Goal: Transaction & Acquisition: Obtain resource

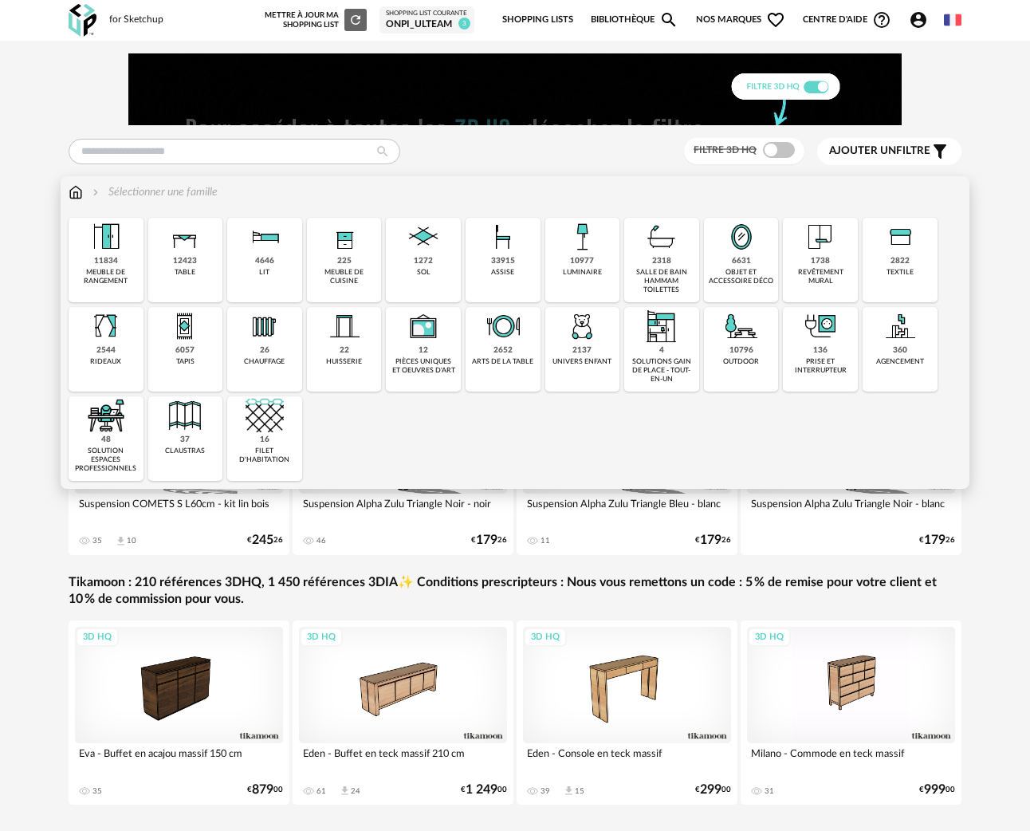
click at [921, 251] on div "2822 textile" at bounding box center [900, 260] width 75 height 85
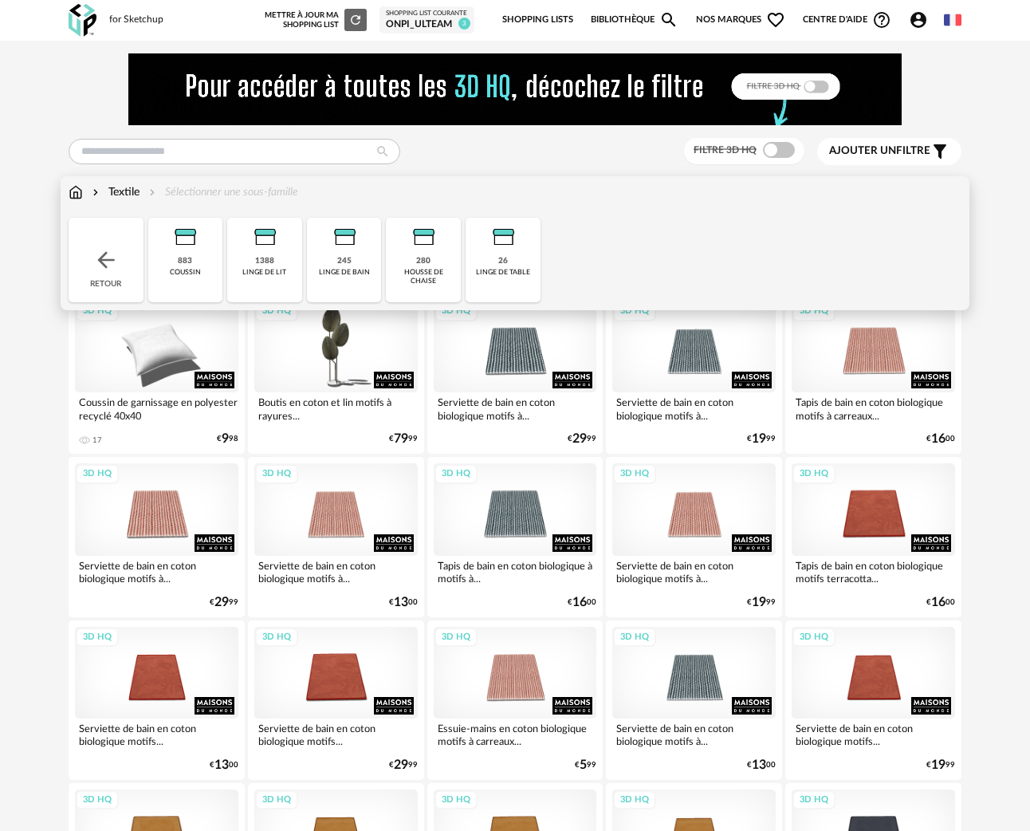
click at [101, 270] on img at bounding box center [106, 260] width 26 height 26
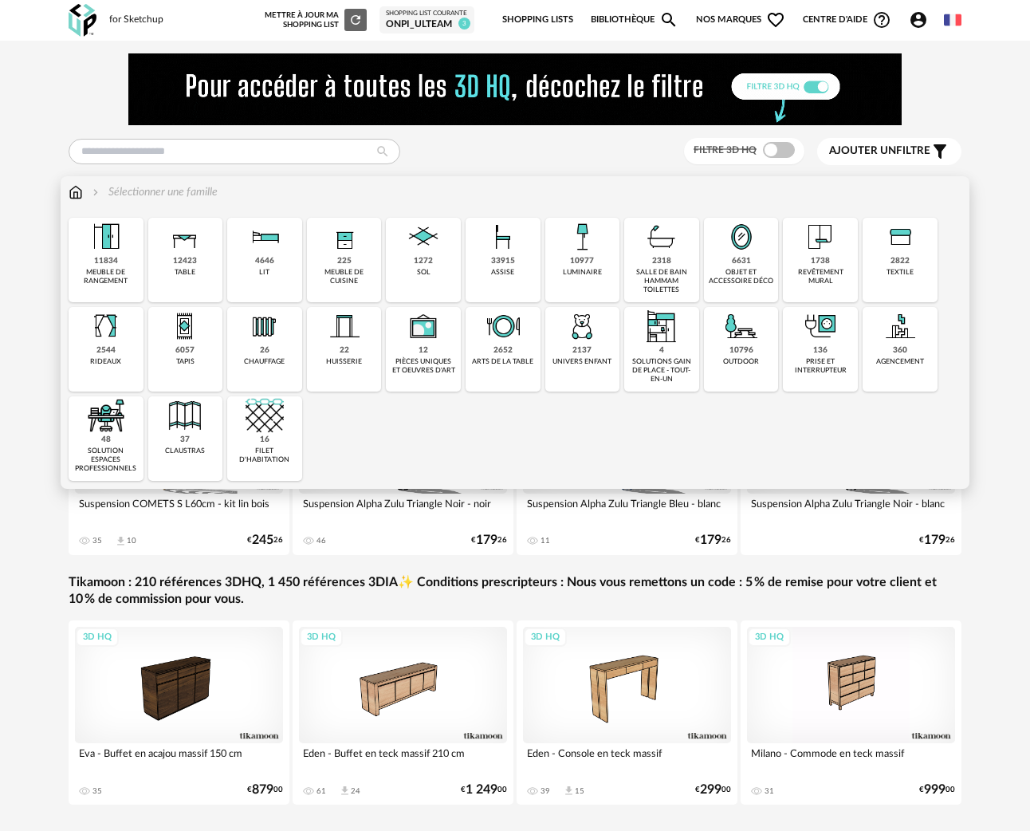
click at [113, 329] on img at bounding box center [106, 326] width 38 height 38
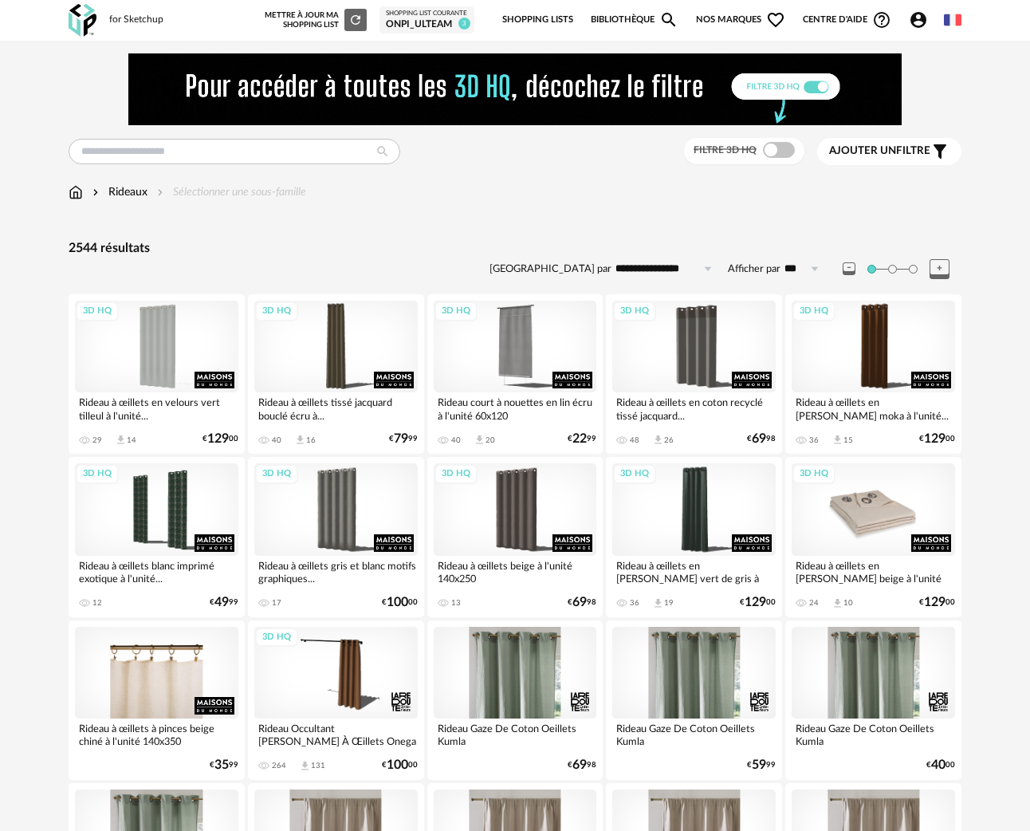
click at [885, 530] on div "3D HQ" at bounding box center [873, 509] width 163 height 92
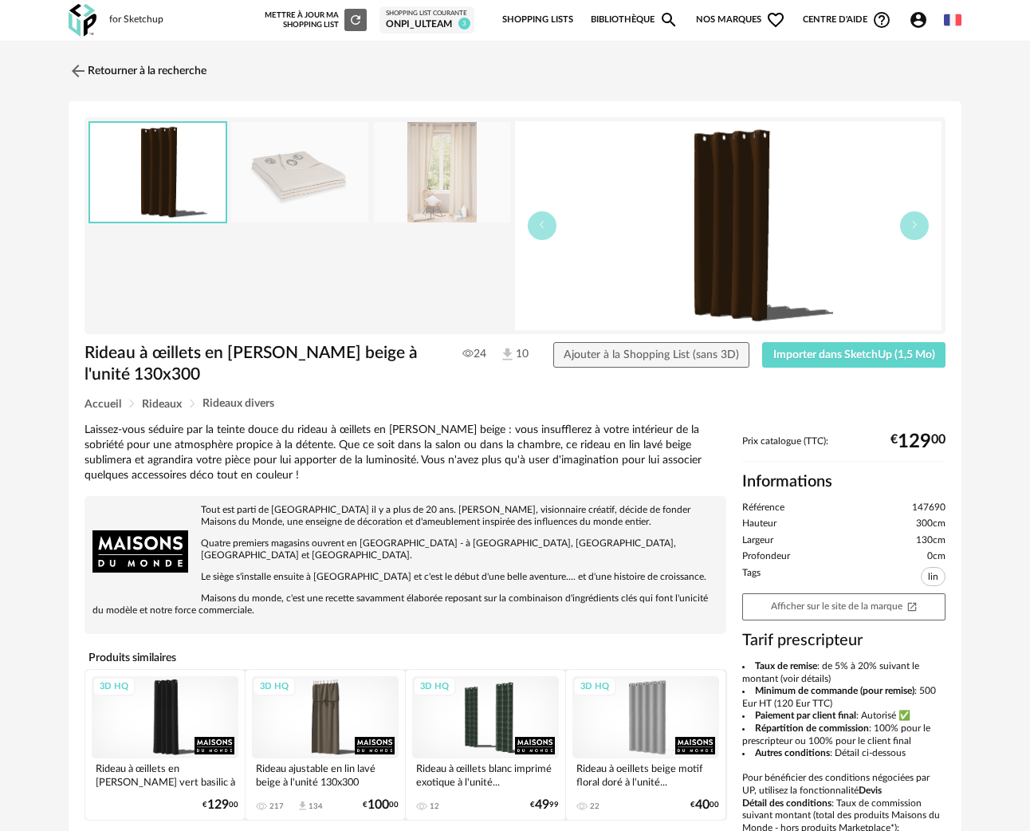
click at [457, 174] on img at bounding box center [442, 172] width 137 height 101
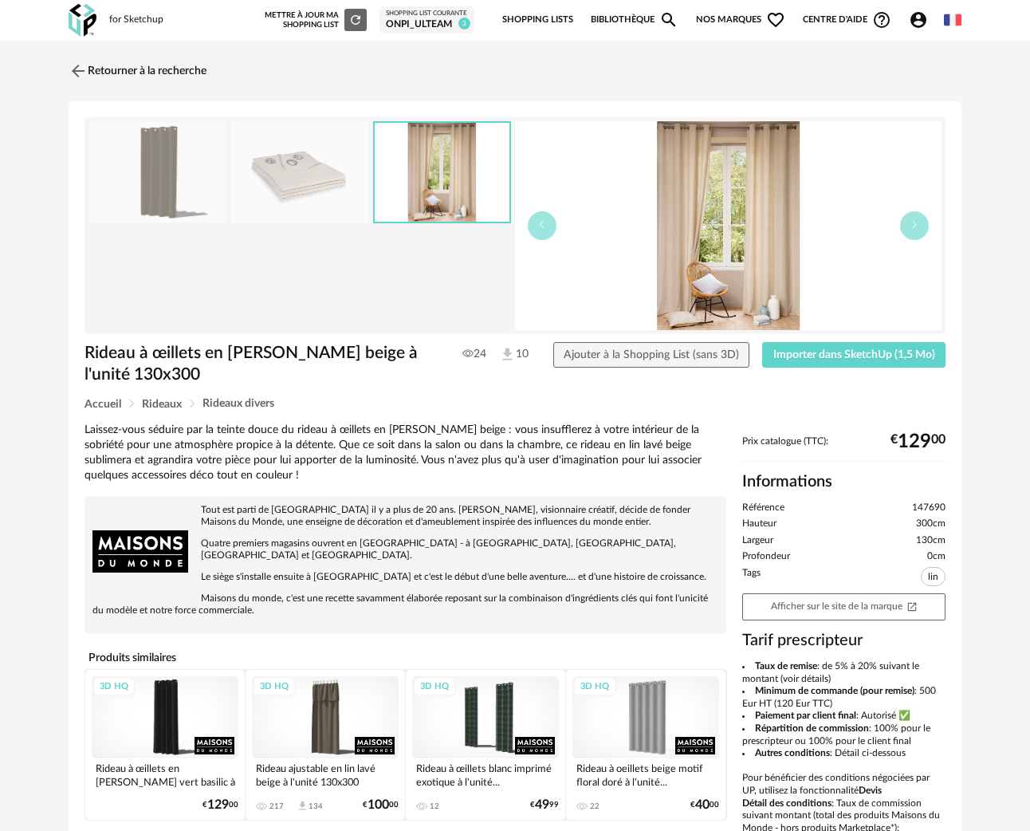
click at [928, 220] on img at bounding box center [728, 225] width 427 height 209
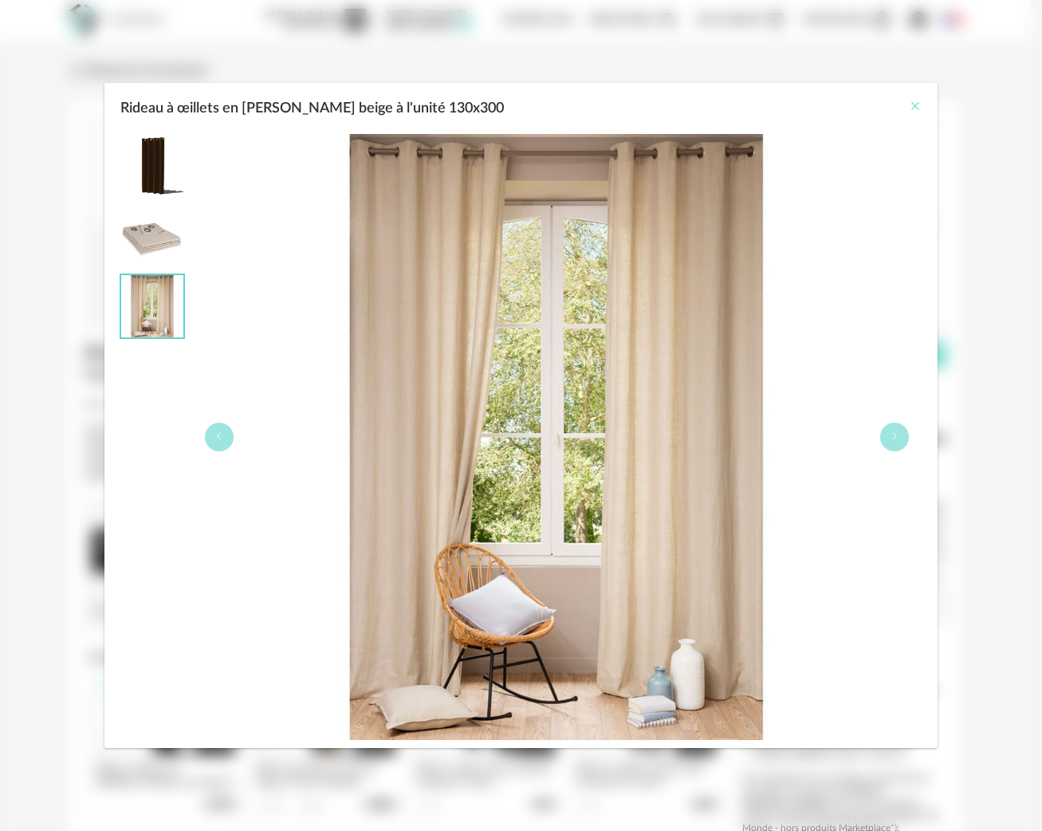
click at [909, 105] on icon "Close" at bounding box center [915, 106] width 13 height 13
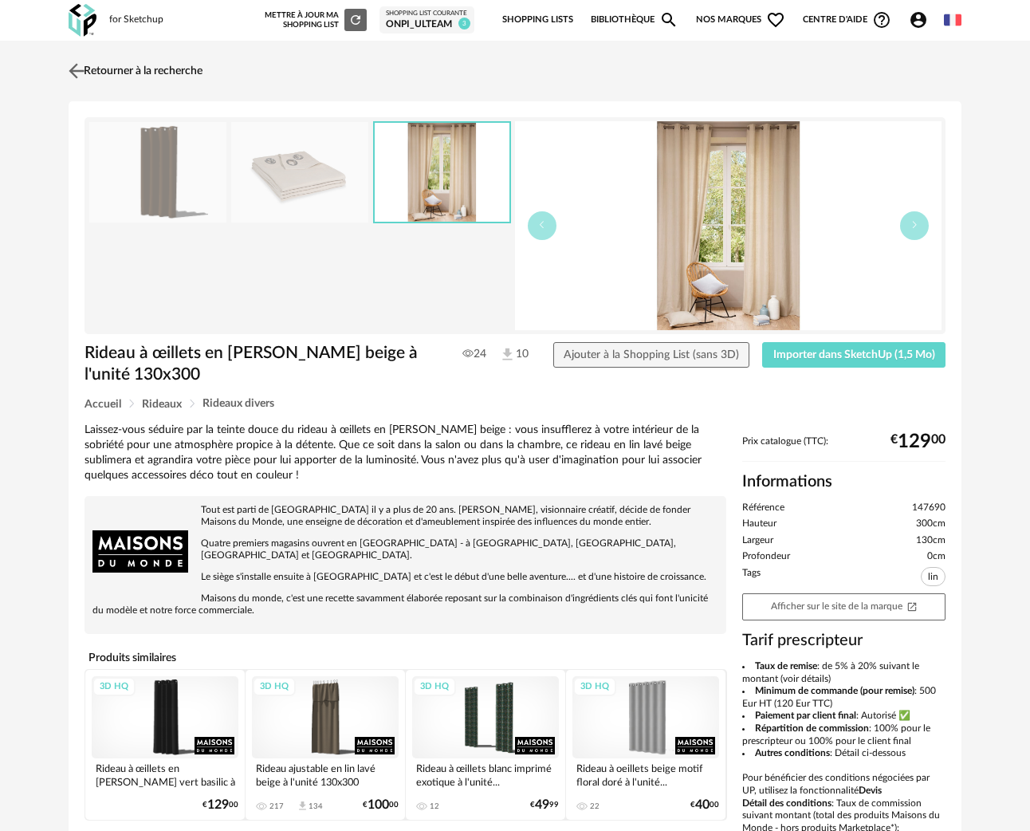
click at [89, 67] on link "Retourner à la recherche" at bounding box center [134, 70] width 138 height 35
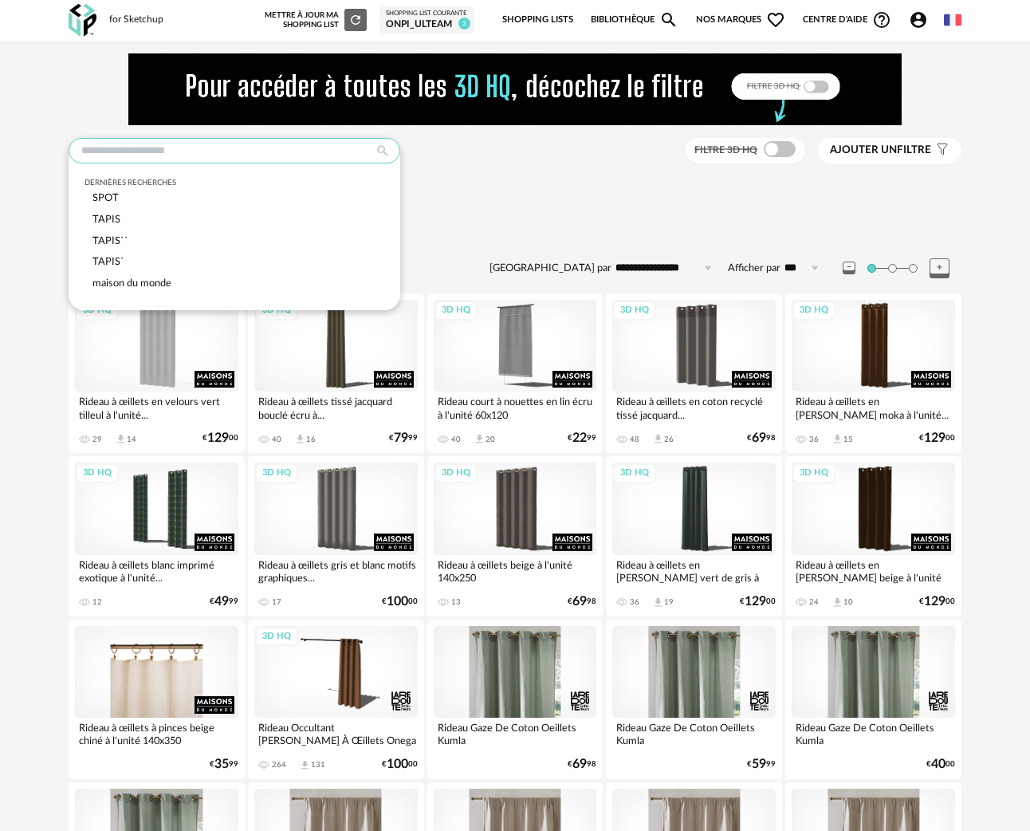
click at [136, 139] on input "text" at bounding box center [235, 151] width 332 height 26
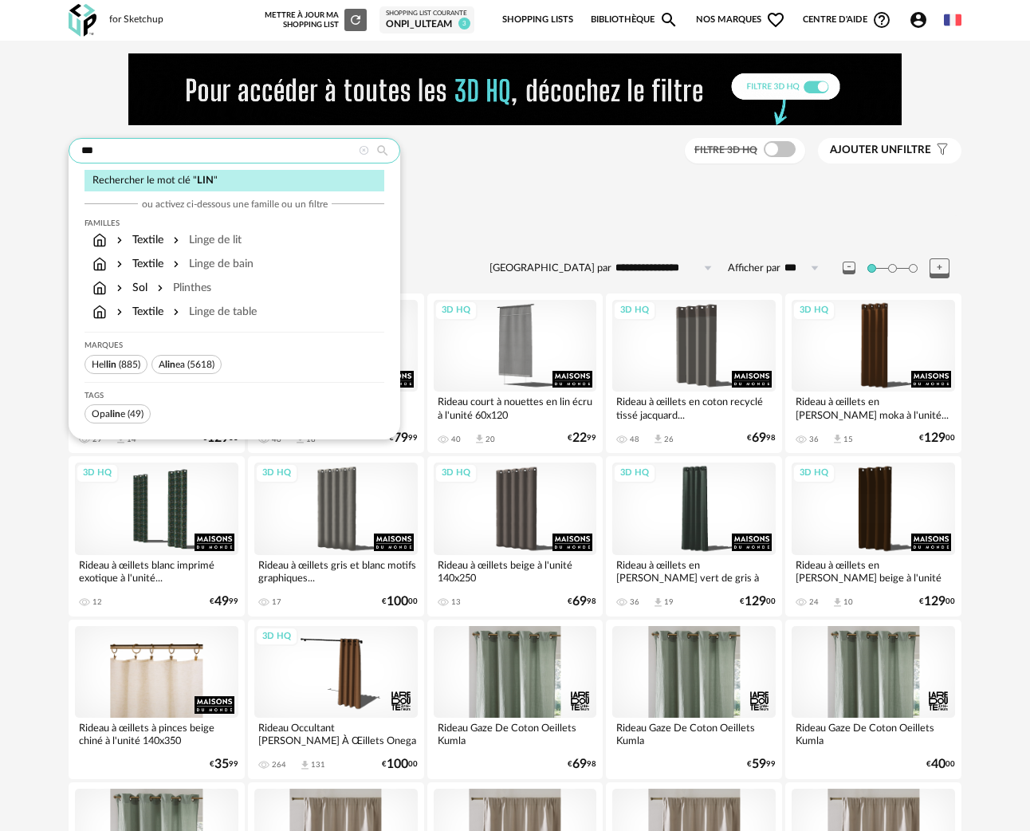
type input "***"
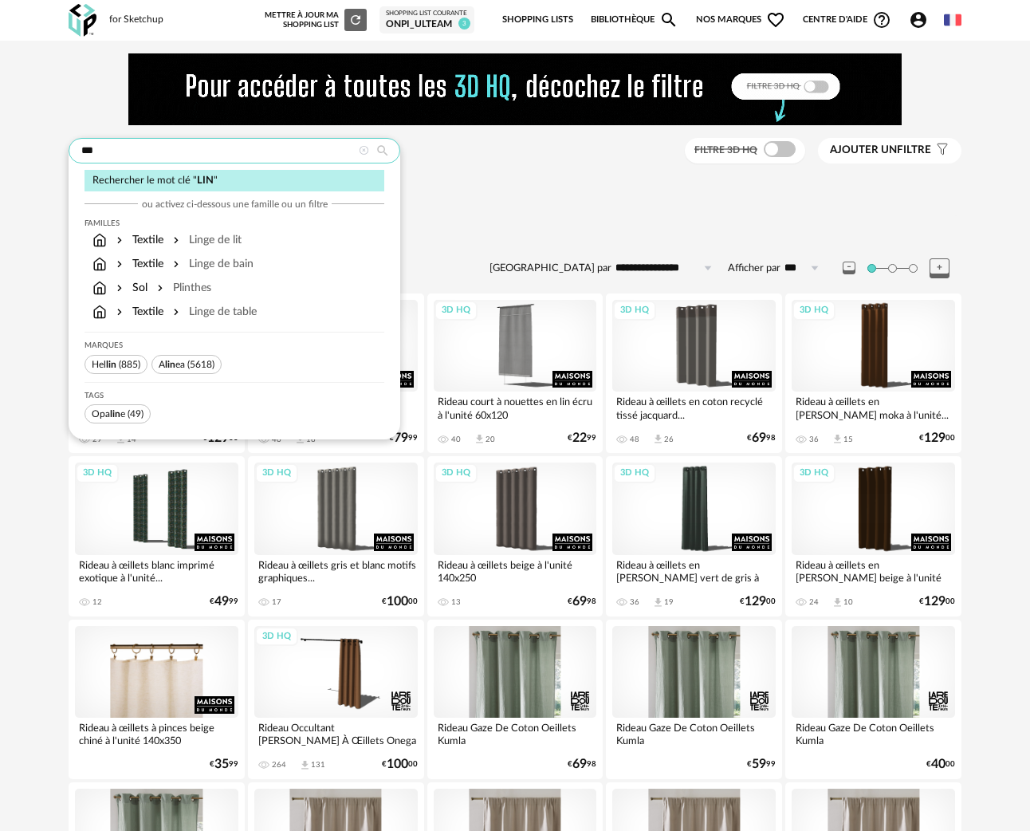
type input "**********"
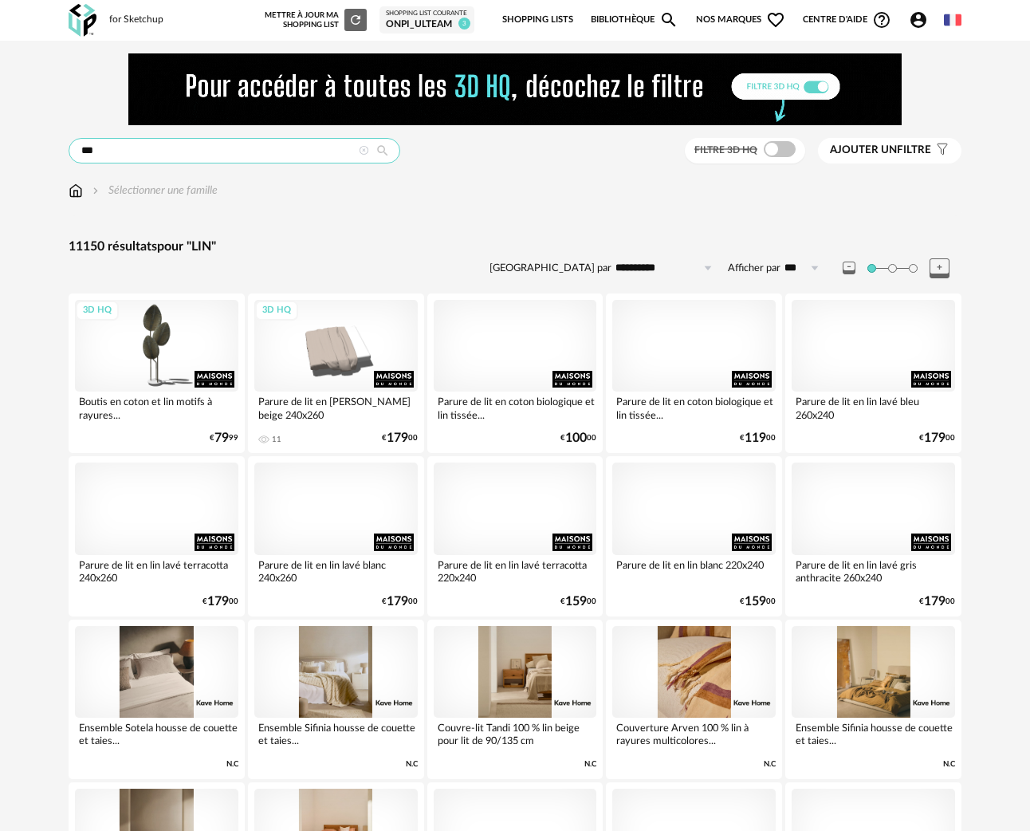
drag, startPoint x: 112, startPoint y: 156, endPoint x: 57, endPoint y: 142, distance: 55.9
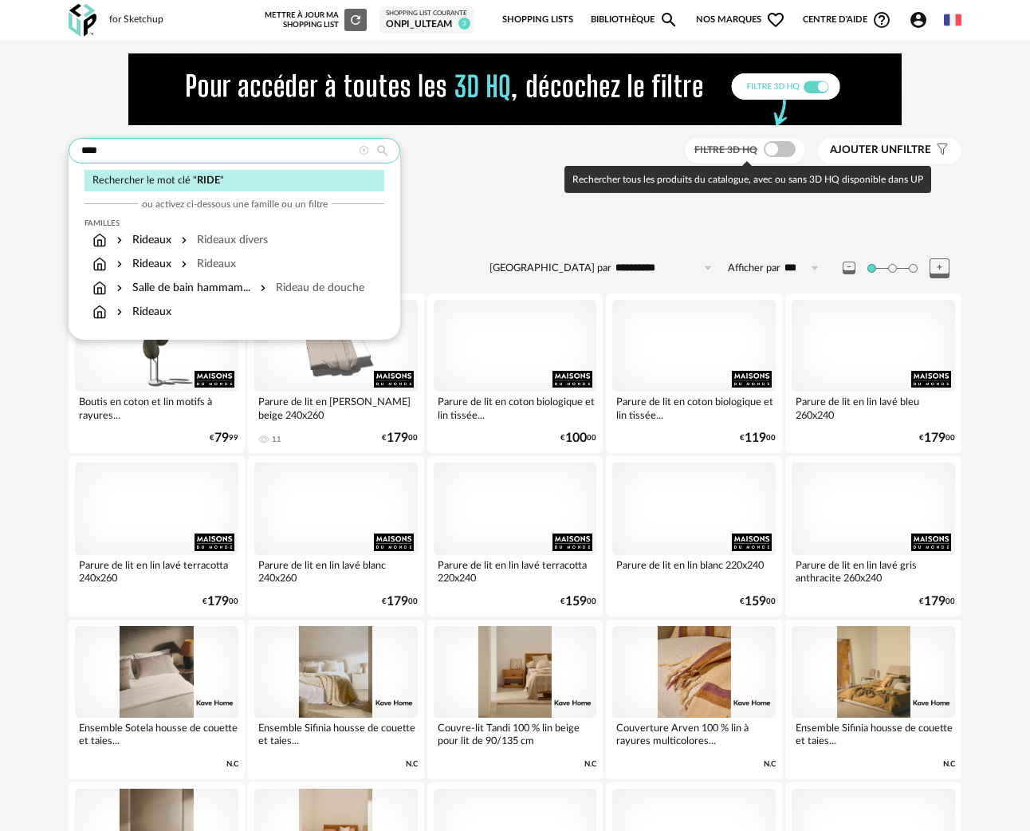
click at [154, 151] on input "****" at bounding box center [235, 151] width 332 height 26
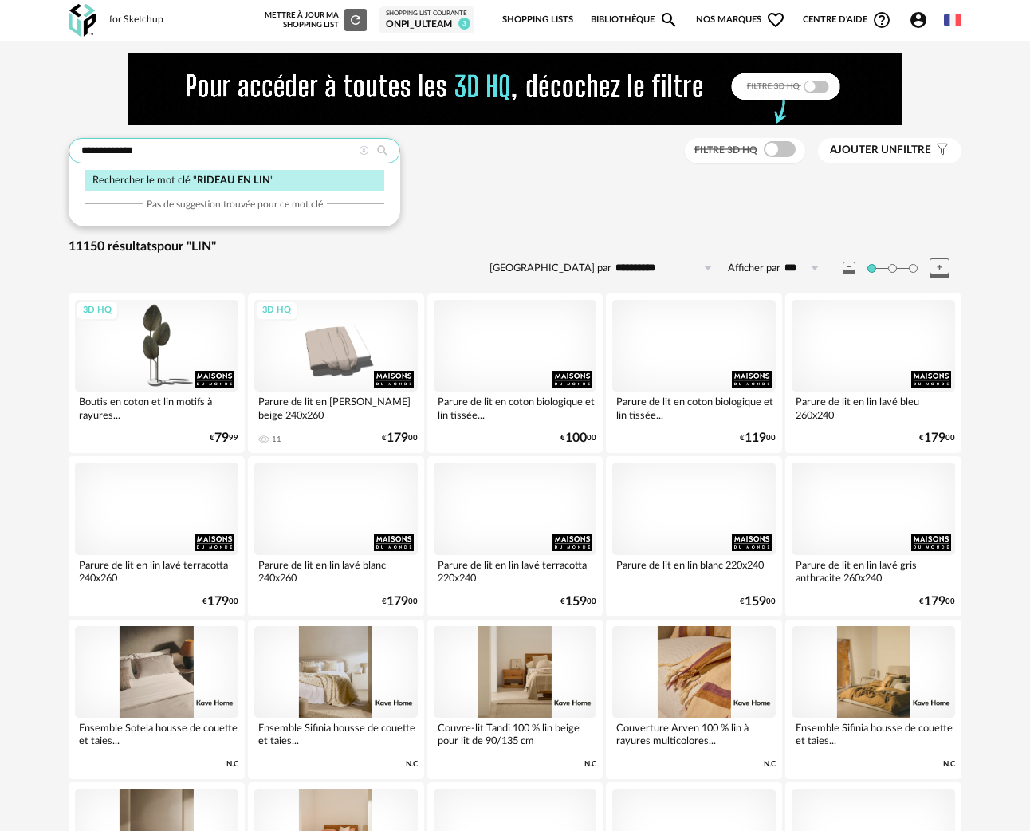
type input "**********"
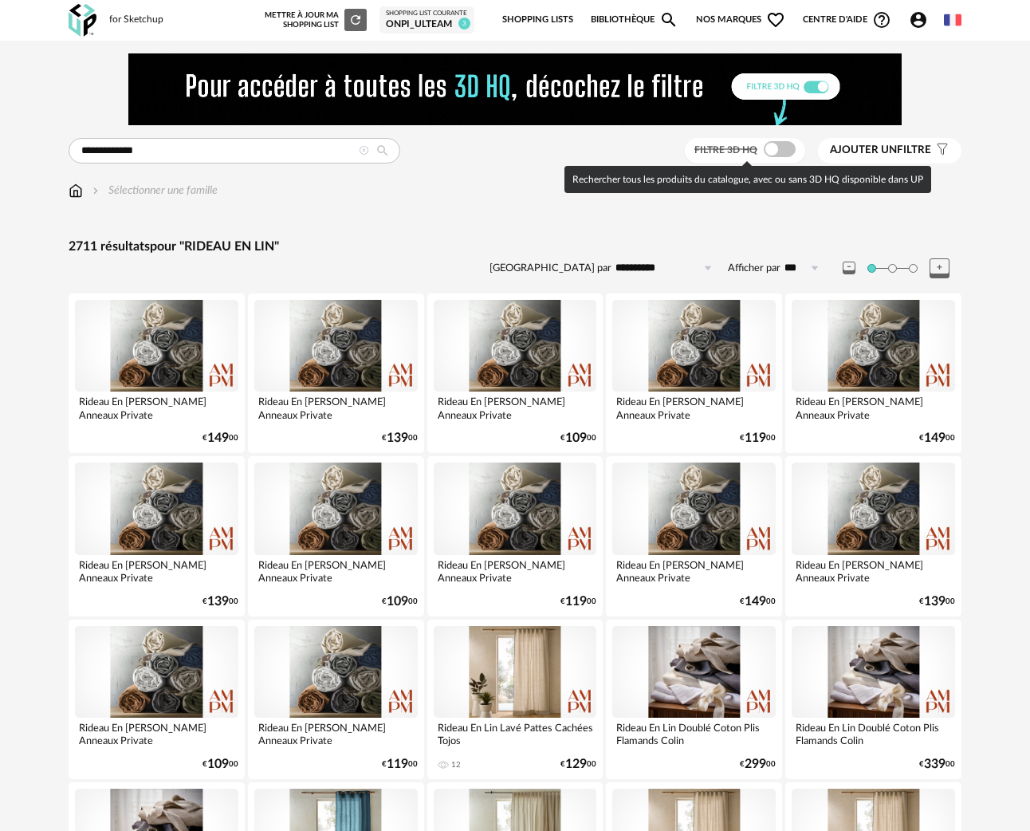
click at [770, 156] on span at bounding box center [780, 149] width 32 height 16
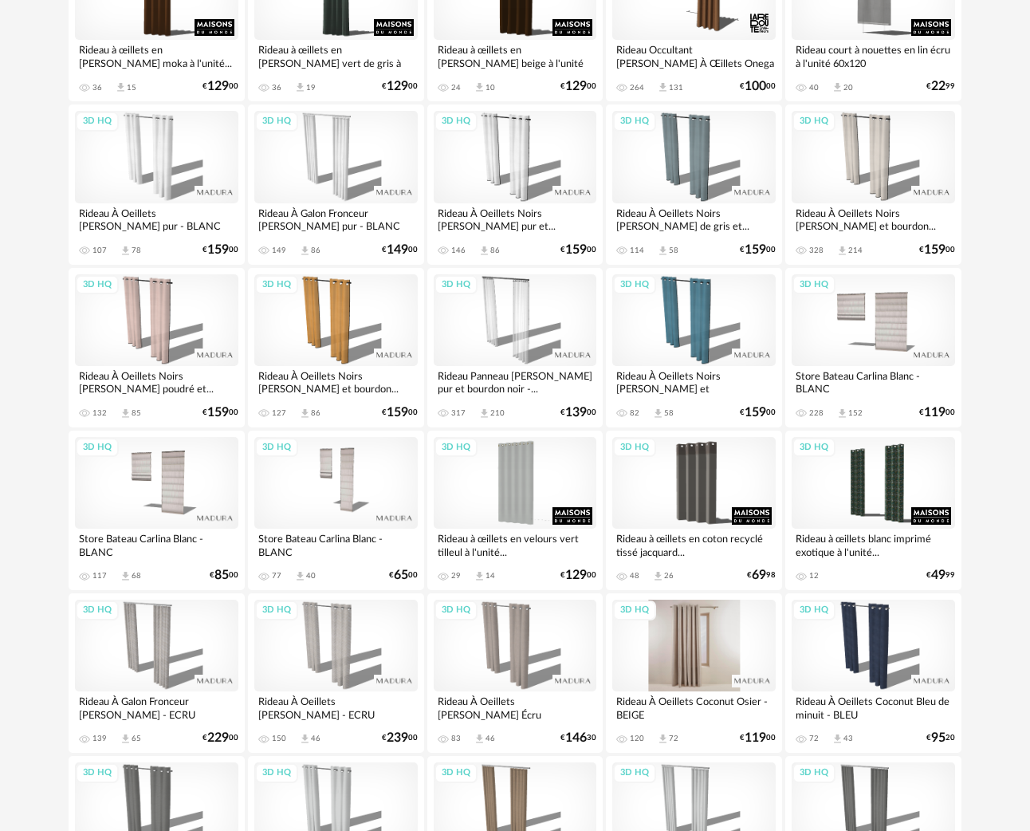
scroll to position [503, 0]
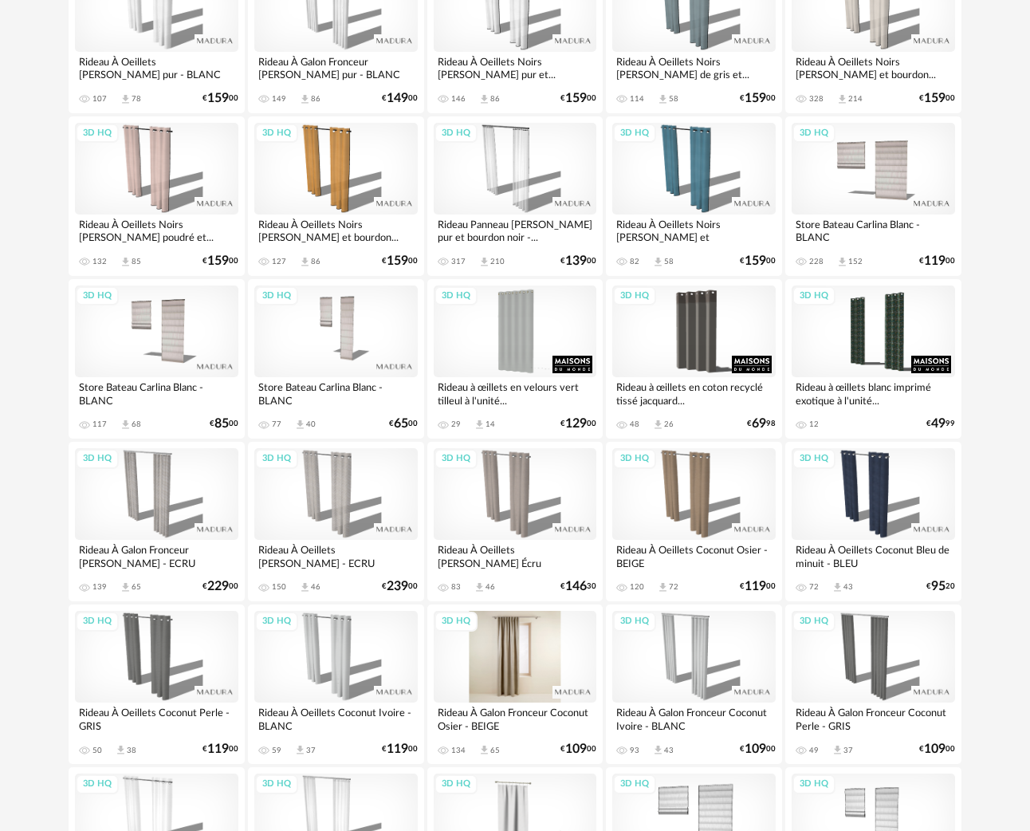
click at [506, 660] on div "3D HQ" at bounding box center [515, 657] width 163 height 92
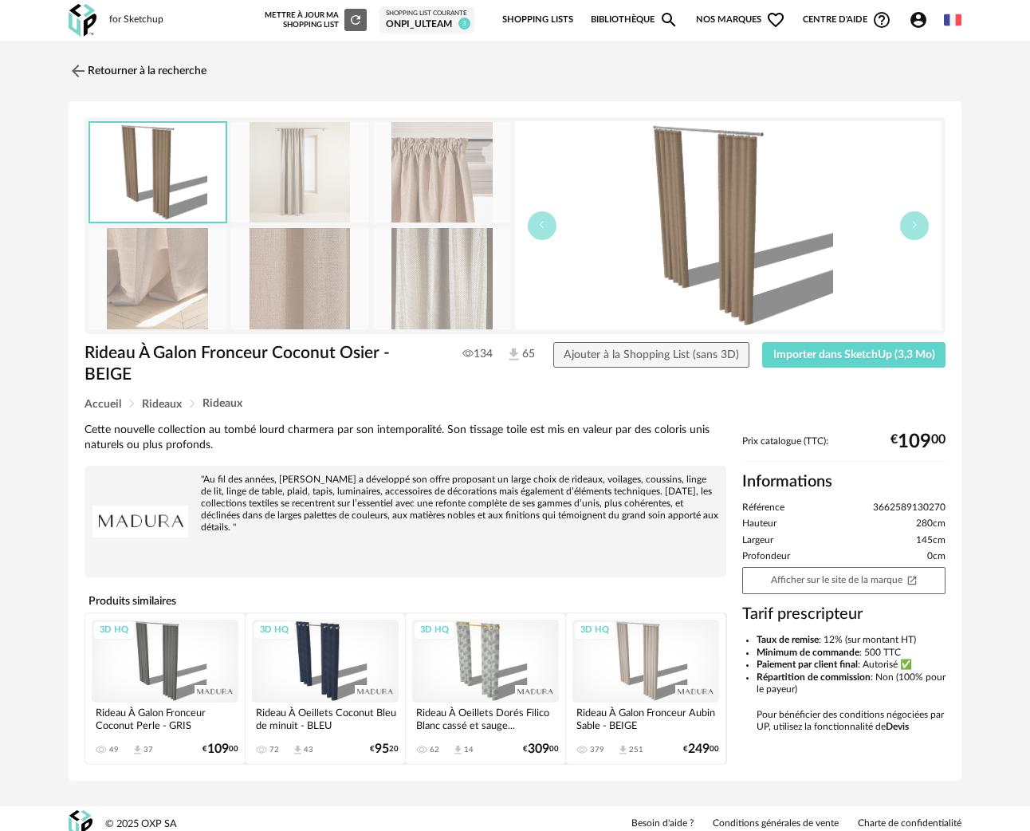
click at [291, 277] on img at bounding box center [299, 278] width 137 height 101
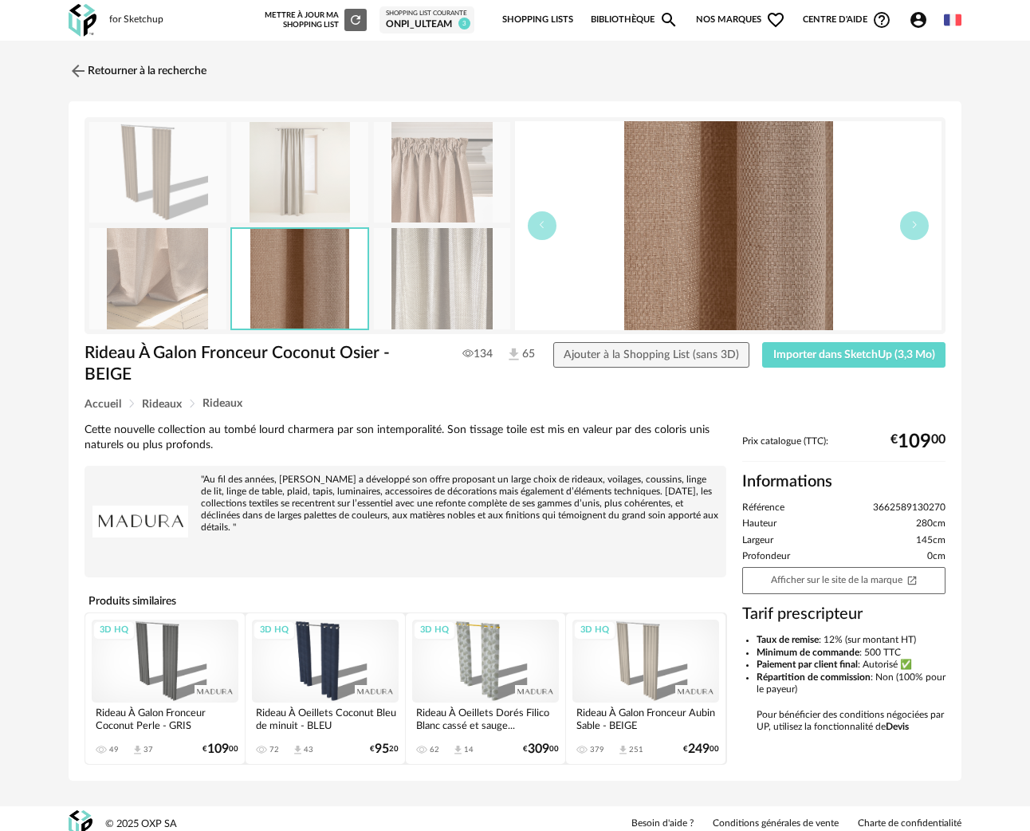
click at [432, 290] on img at bounding box center [442, 278] width 137 height 101
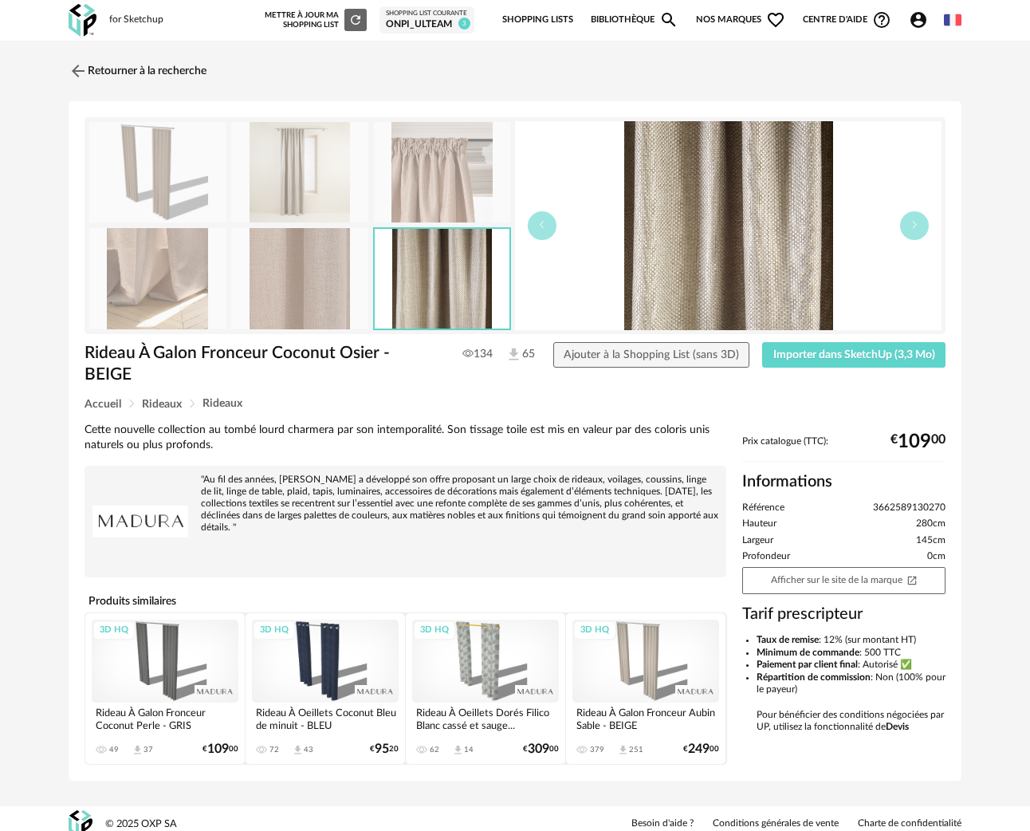
click at [314, 281] on img at bounding box center [299, 278] width 137 height 101
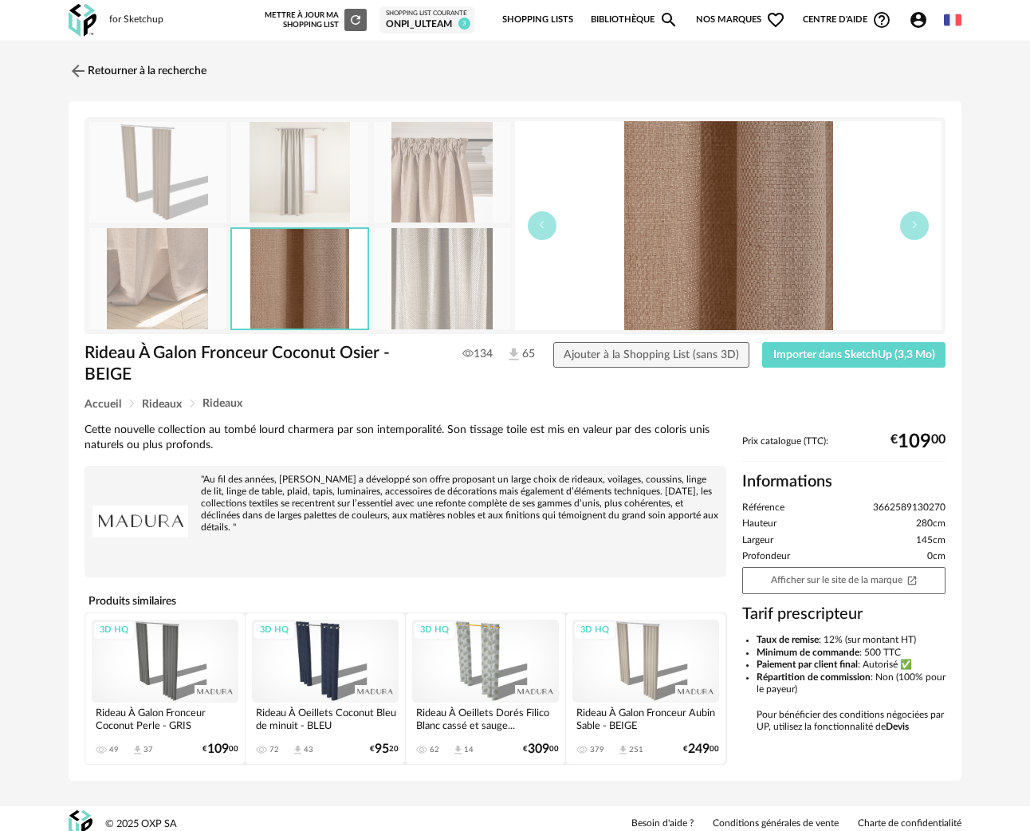
click at [463, 171] on img at bounding box center [442, 172] width 137 height 101
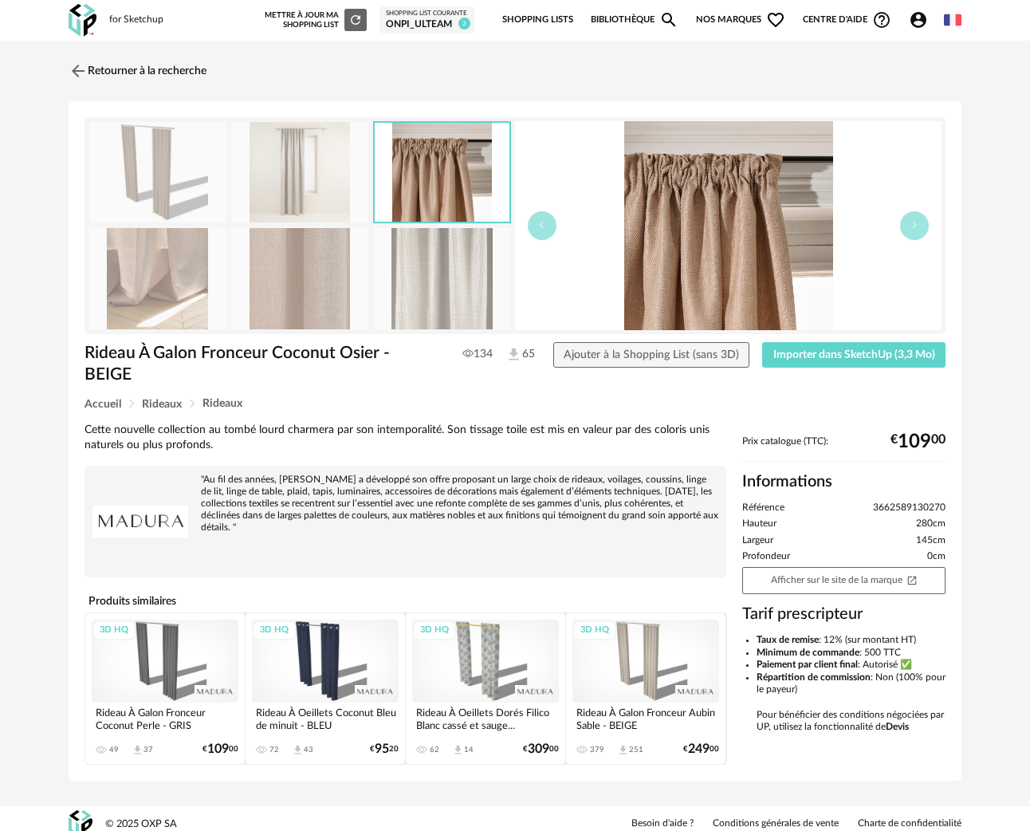
click at [321, 190] on img at bounding box center [299, 172] width 137 height 101
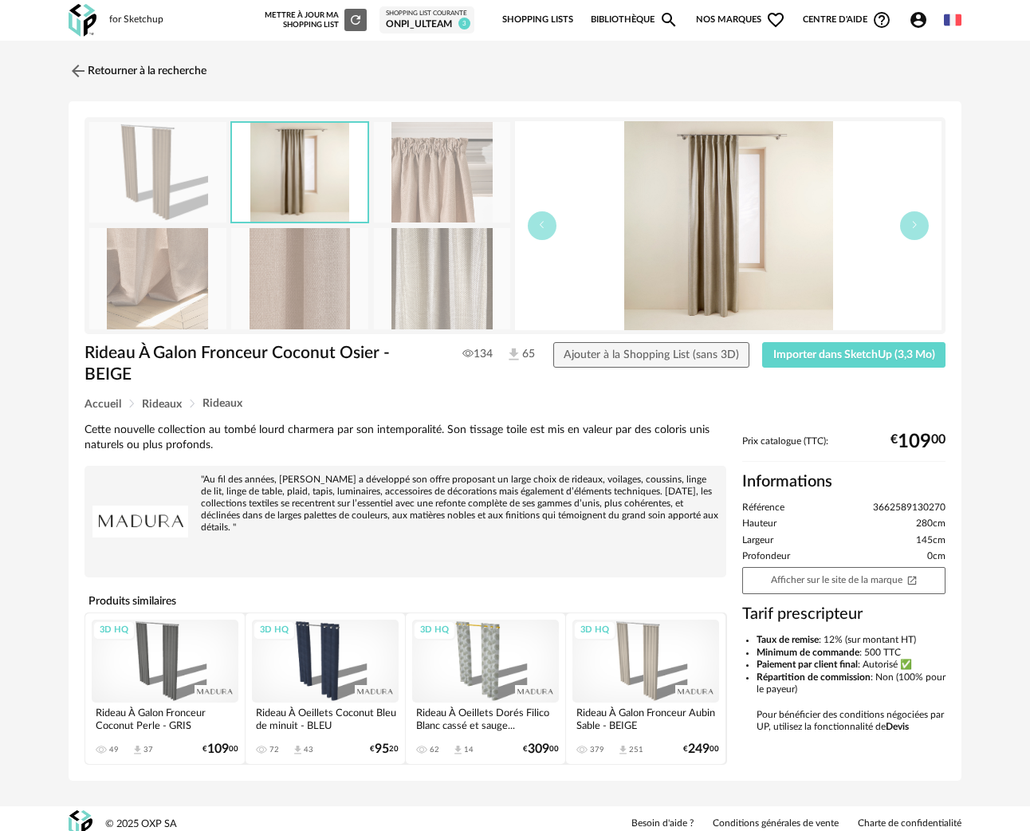
click at [140, 175] on img at bounding box center [157, 172] width 137 height 101
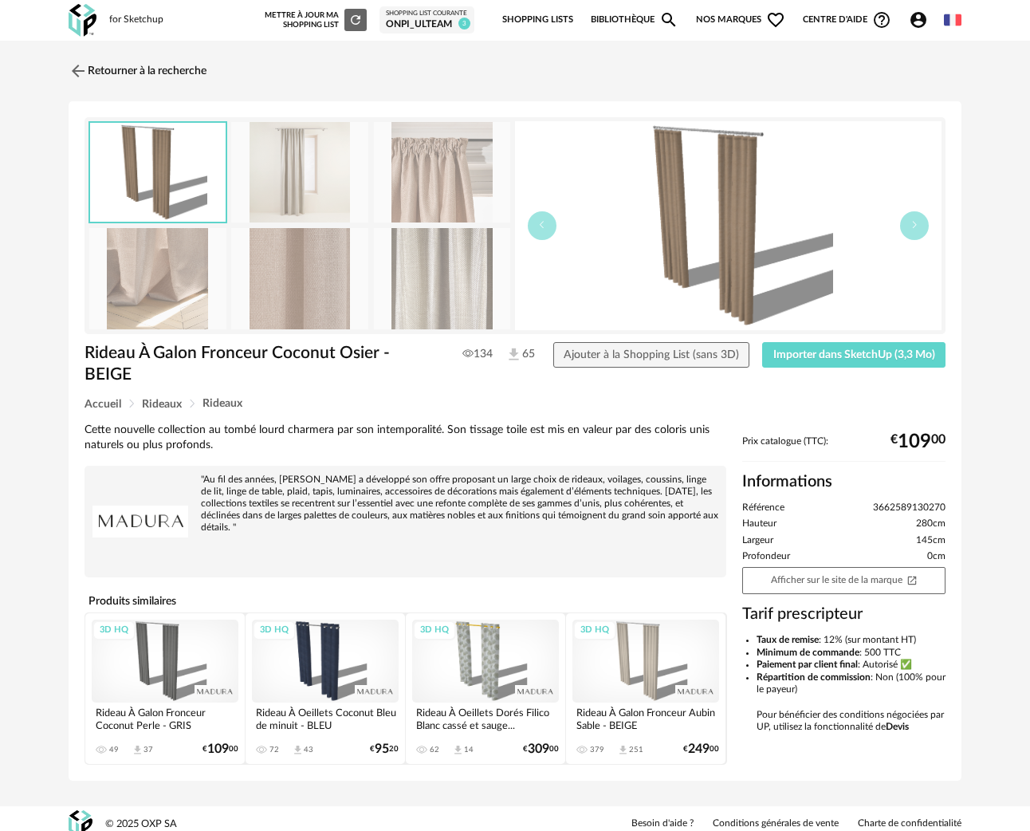
click at [144, 272] on img at bounding box center [157, 278] width 137 height 101
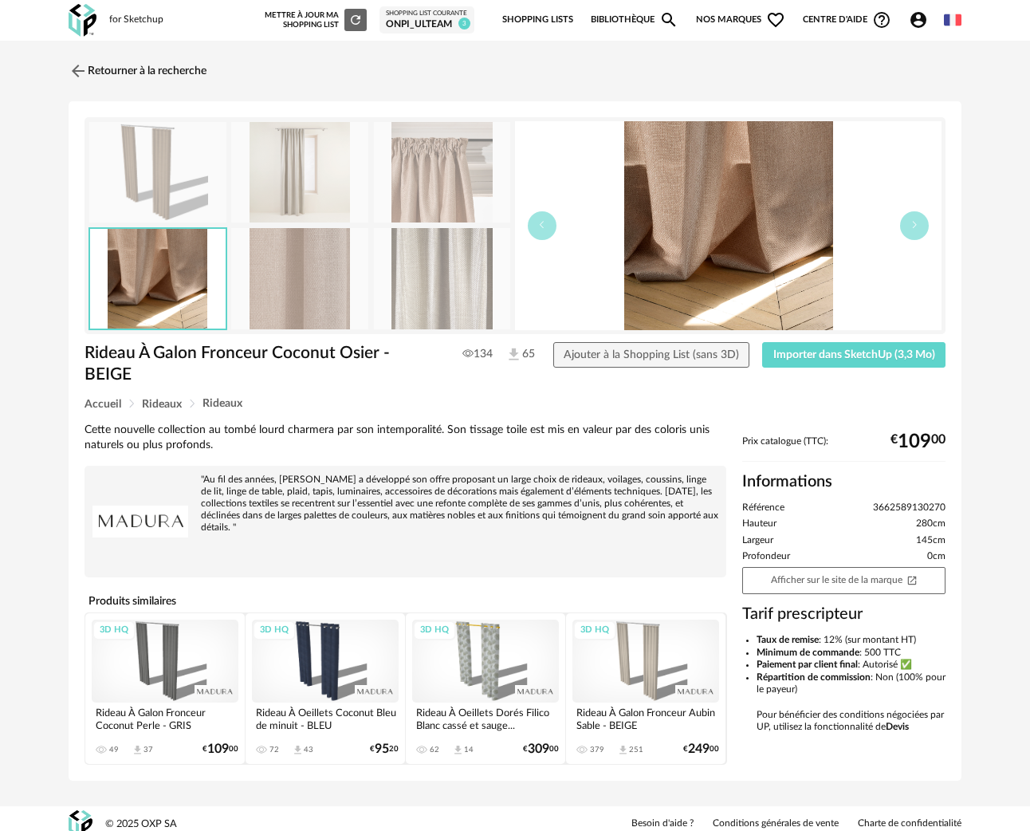
click at [175, 198] on img at bounding box center [157, 172] width 137 height 101
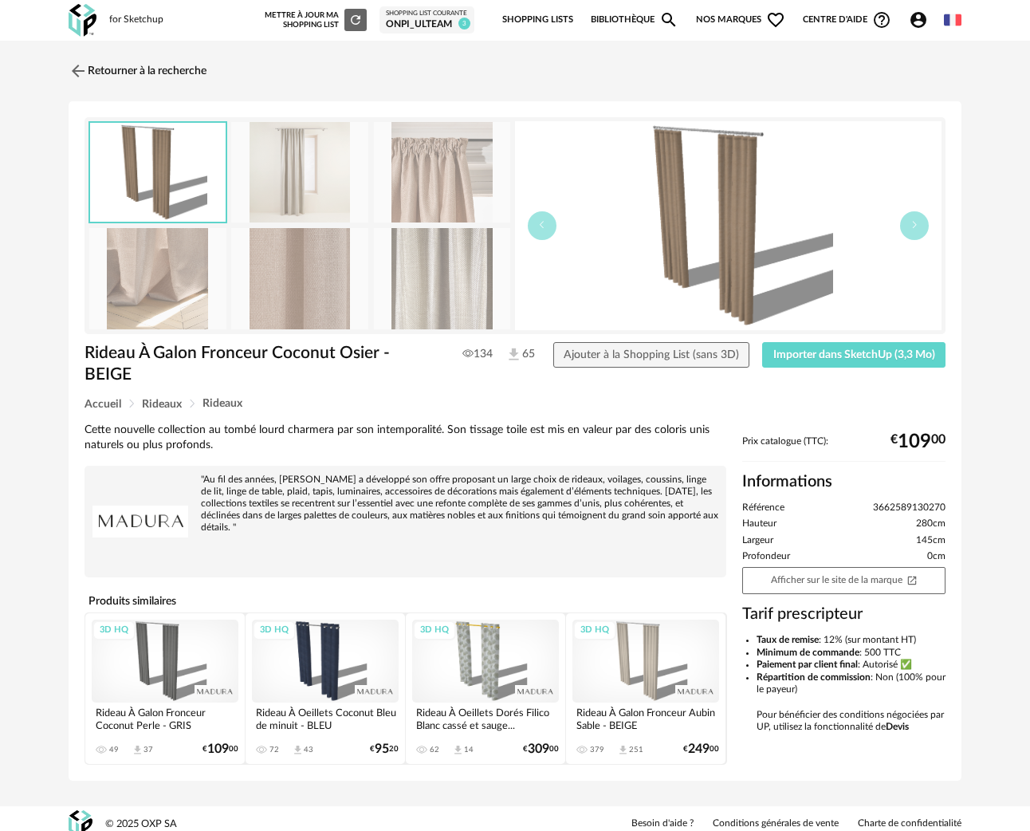
click at [341, 280] on img at bounding box center [299, 278] width 137 height 101
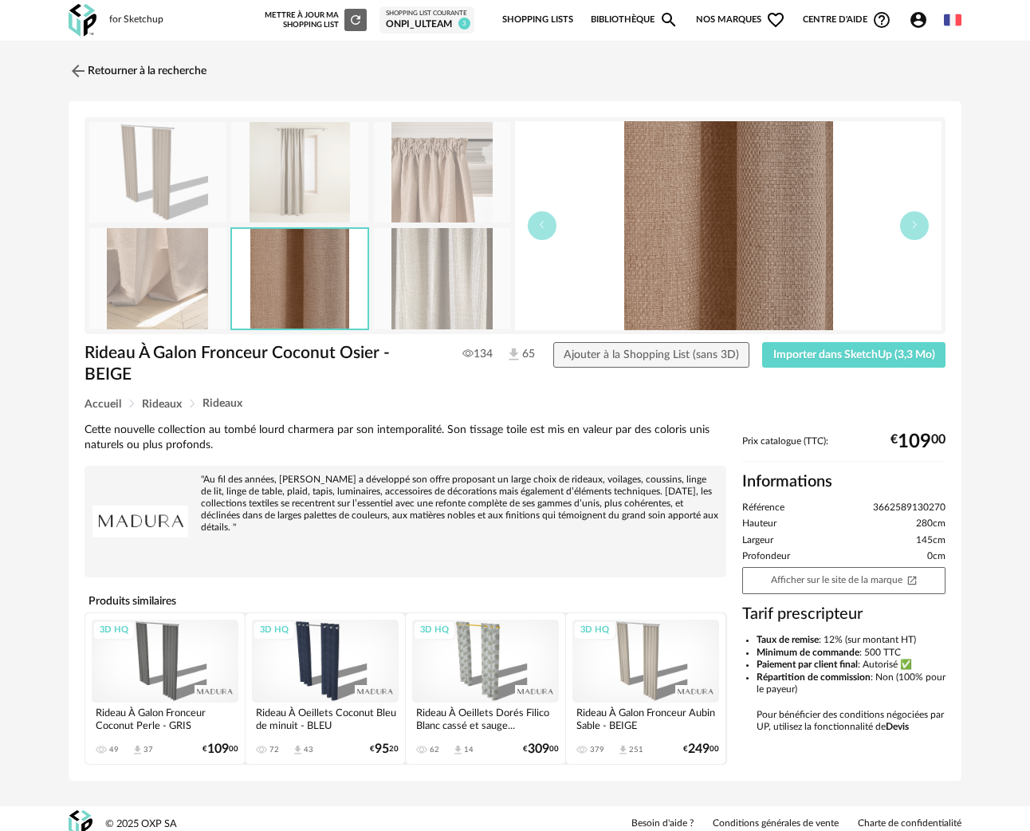
click at [457, 305] on img at bounding box center [442, 278] width 137 height 101
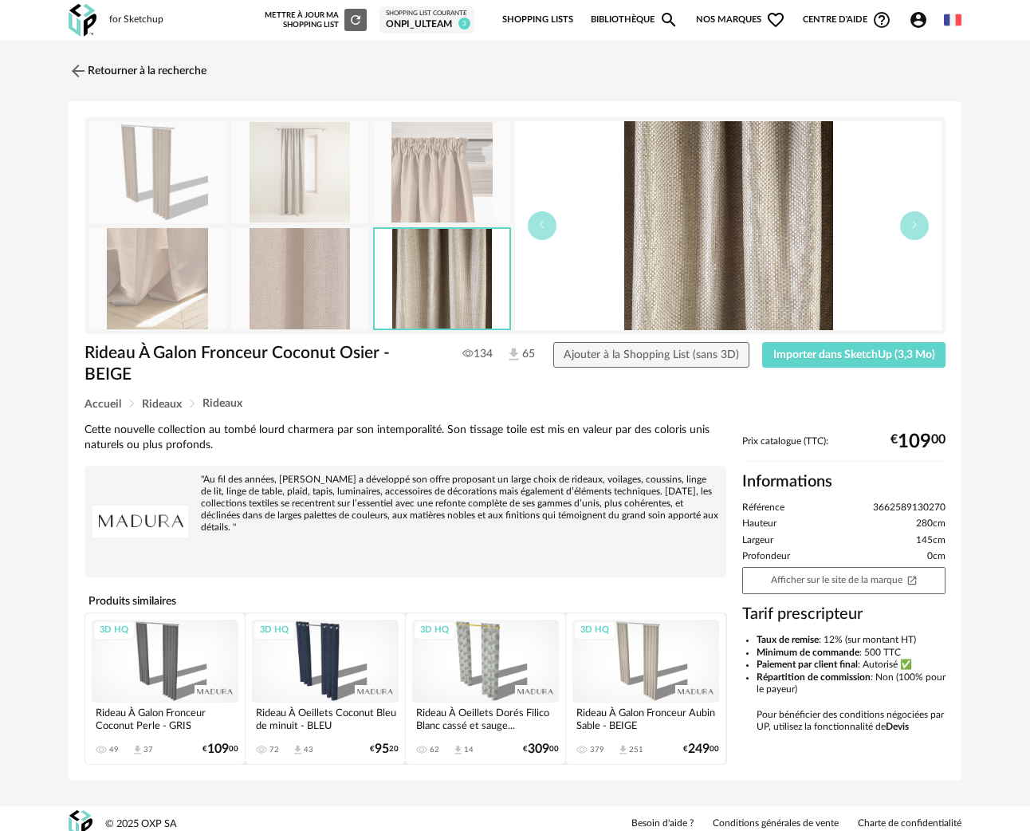
click at [638, 657] on div "3D HQ" at bounding box center [646, 661] width 147 height 83
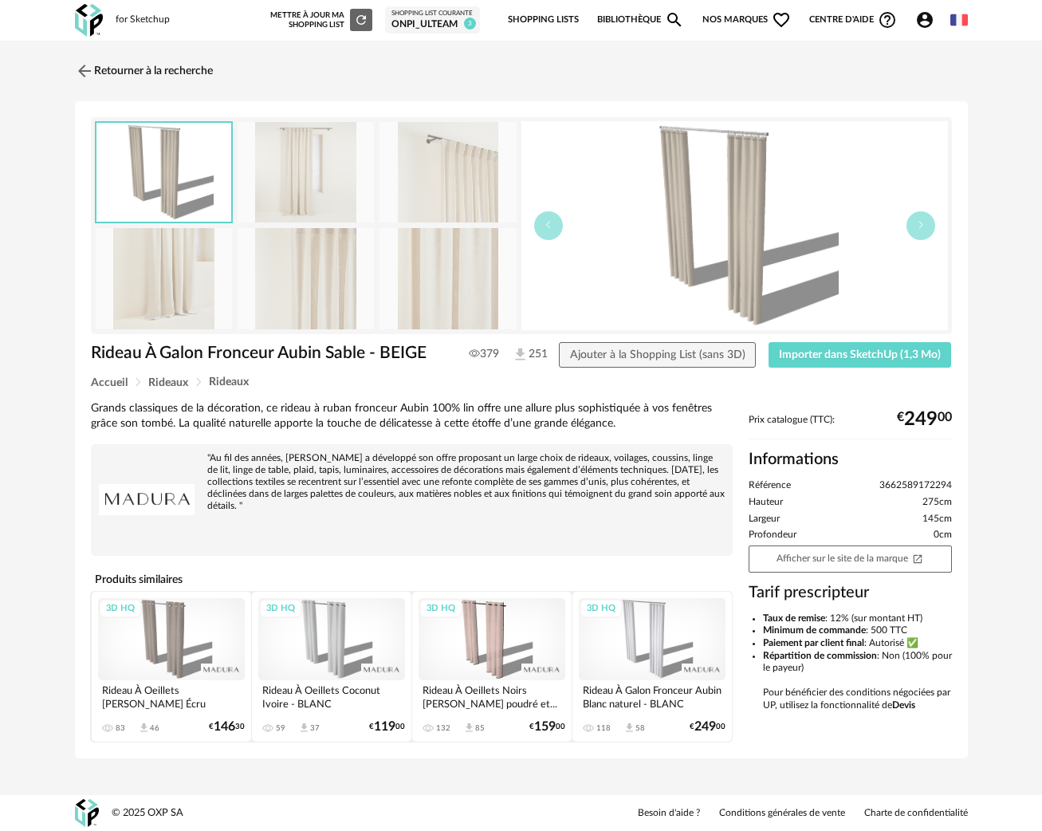
click at [451, 254] on img at bounding box center [448, 278] width 137 height 101
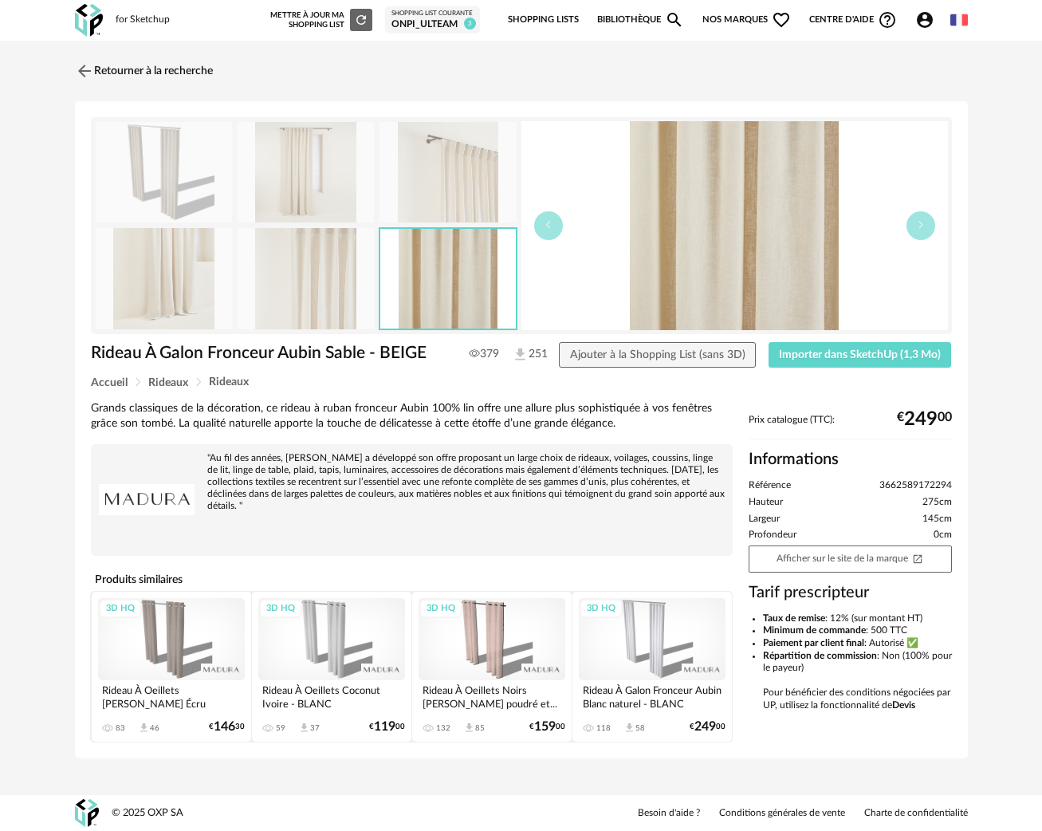
click at [336, 267] on img at bounding box center [306, 278] width 137 height 101
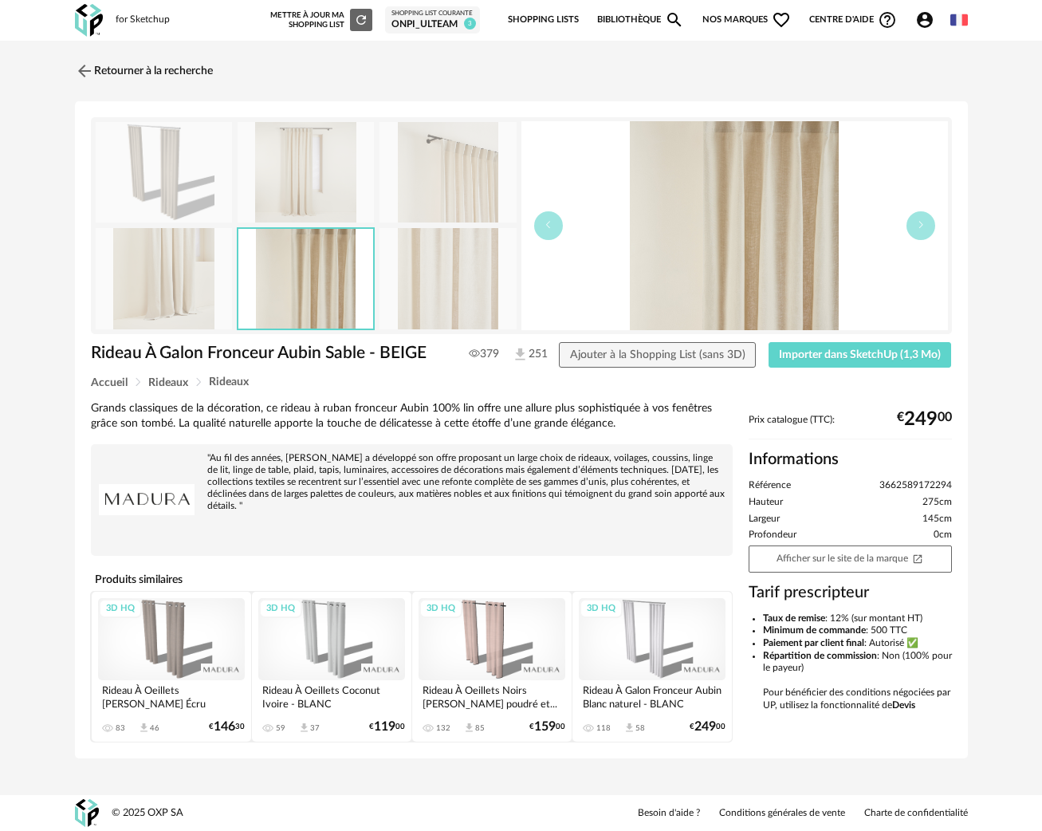
click at [334, 167] on img at bounding box center [306, 172] width 137 height 101
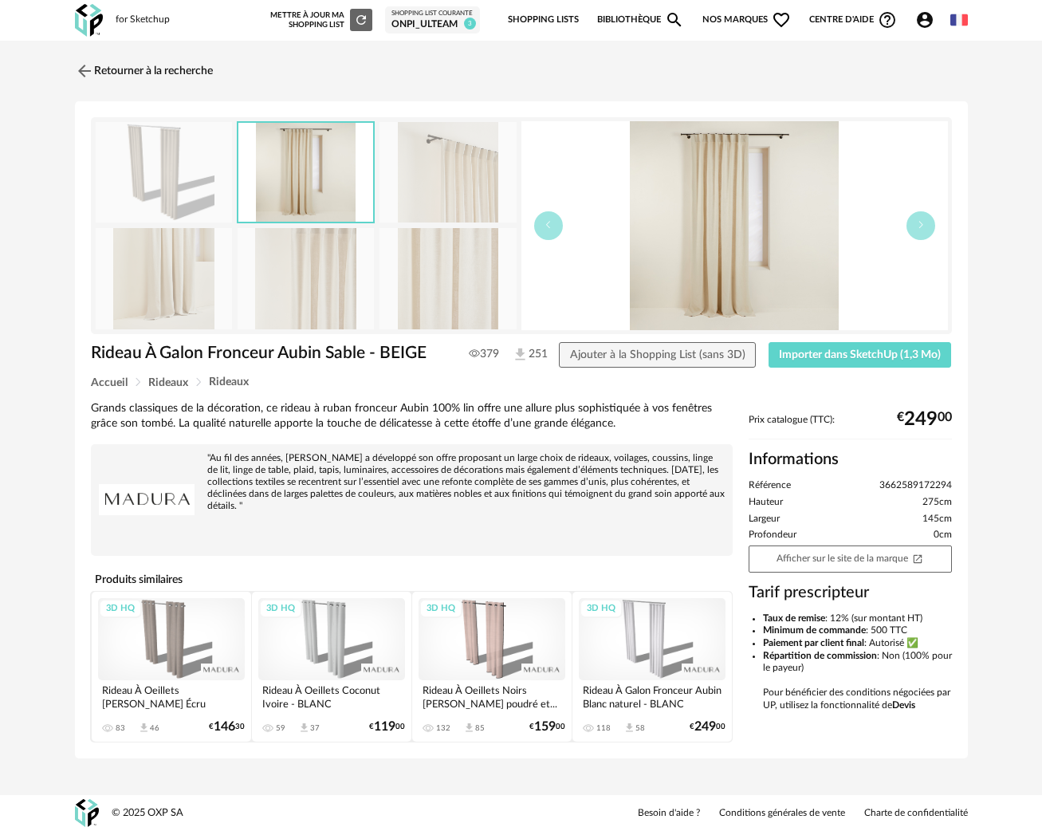
click at [443, 196] on img at bounding box center [448, 172] width 137 height 101
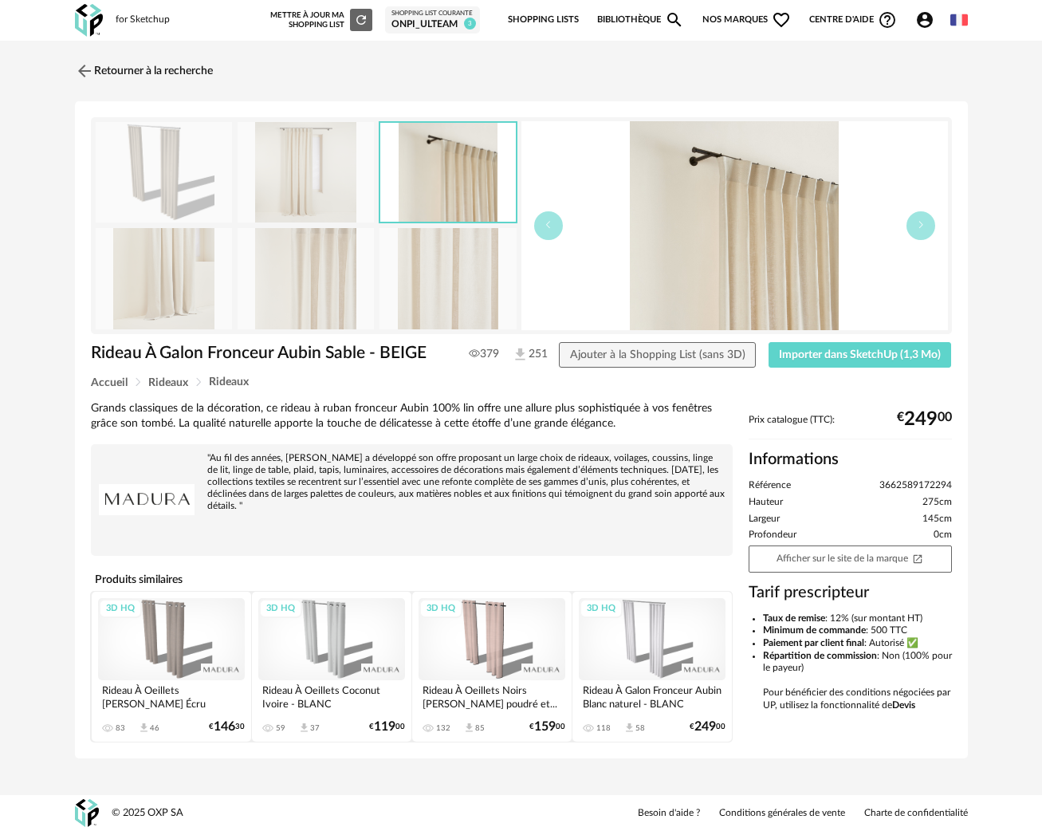
click at [169, 179] on img at bounding box center [164, 172] width 137 height 101
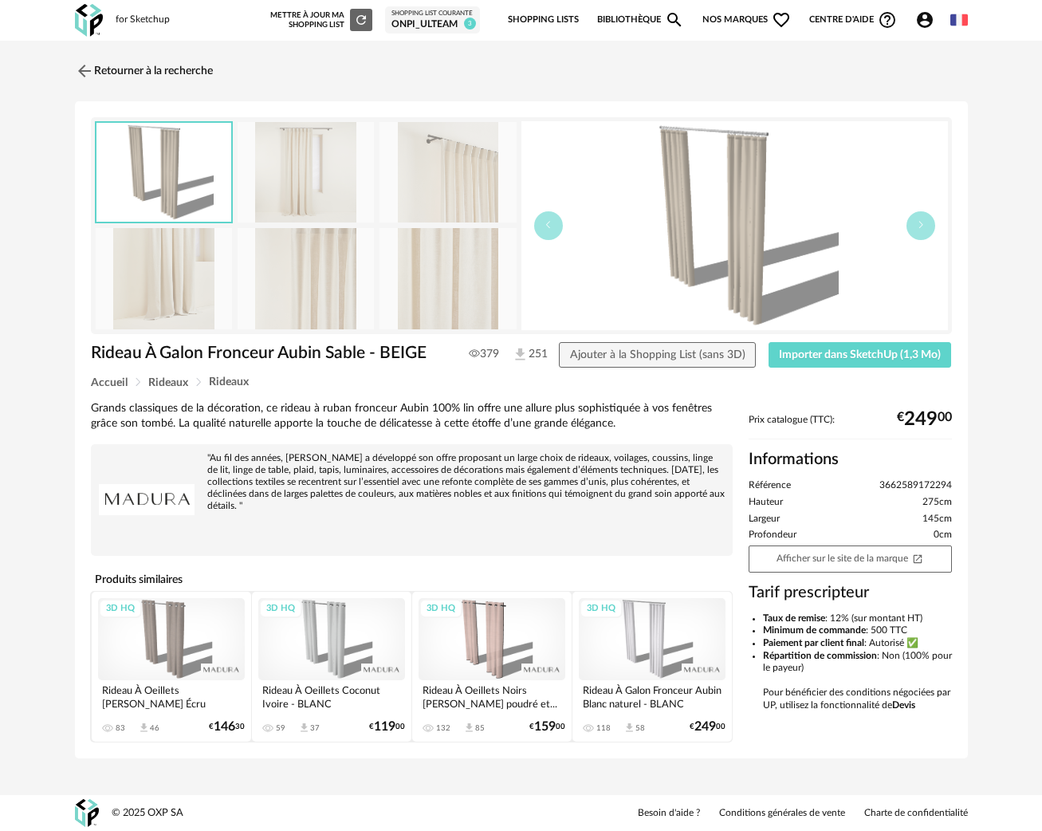
click at [159, 284] on img at bounding box center [164, 278] width 137 height 101
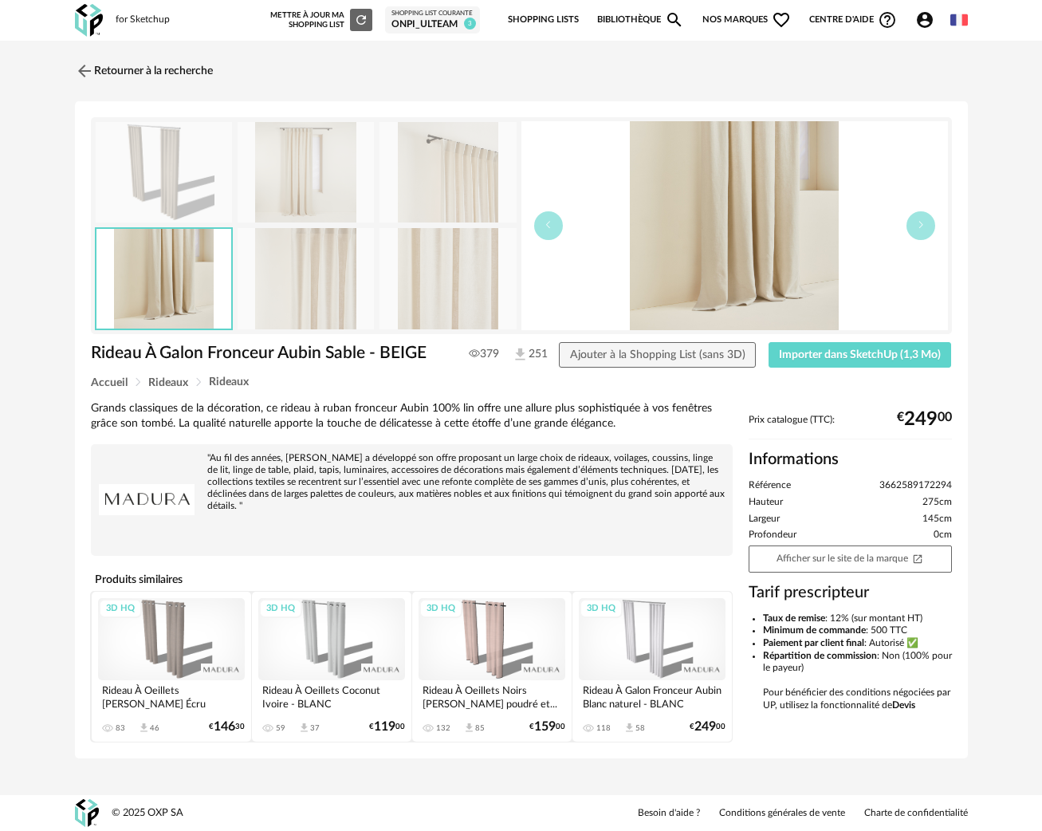
click at [193, 161] on img at bounding box center [164, 172] width 137 height 101
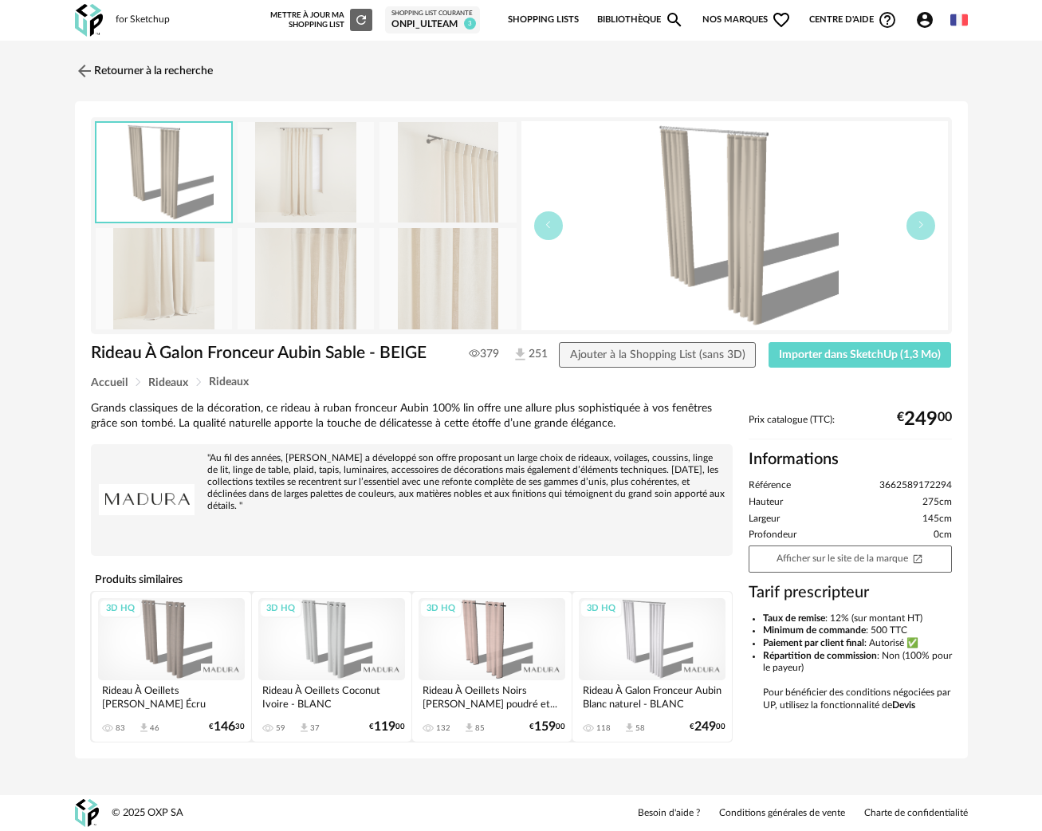
click at [274, 272] on img at bounding box center [306, 278] width 137 height 101
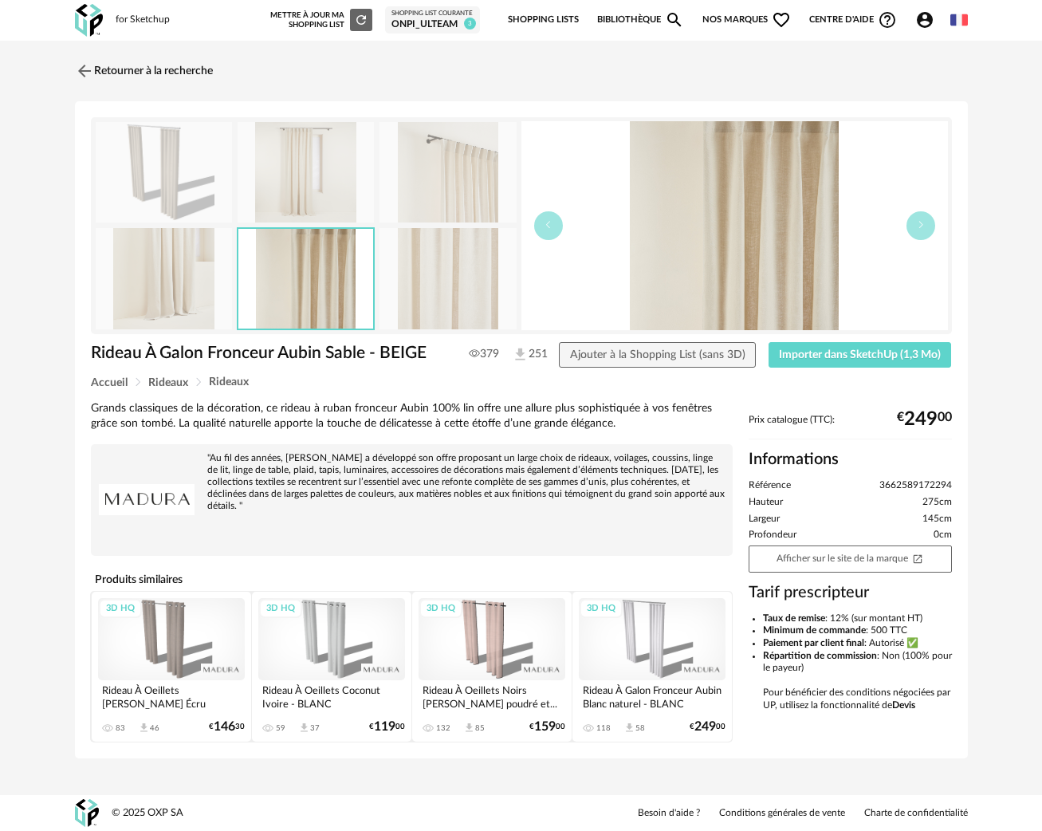
click at [331, 638] on div "3D HQ" at bounding box center [331, 639] width 147 height 83
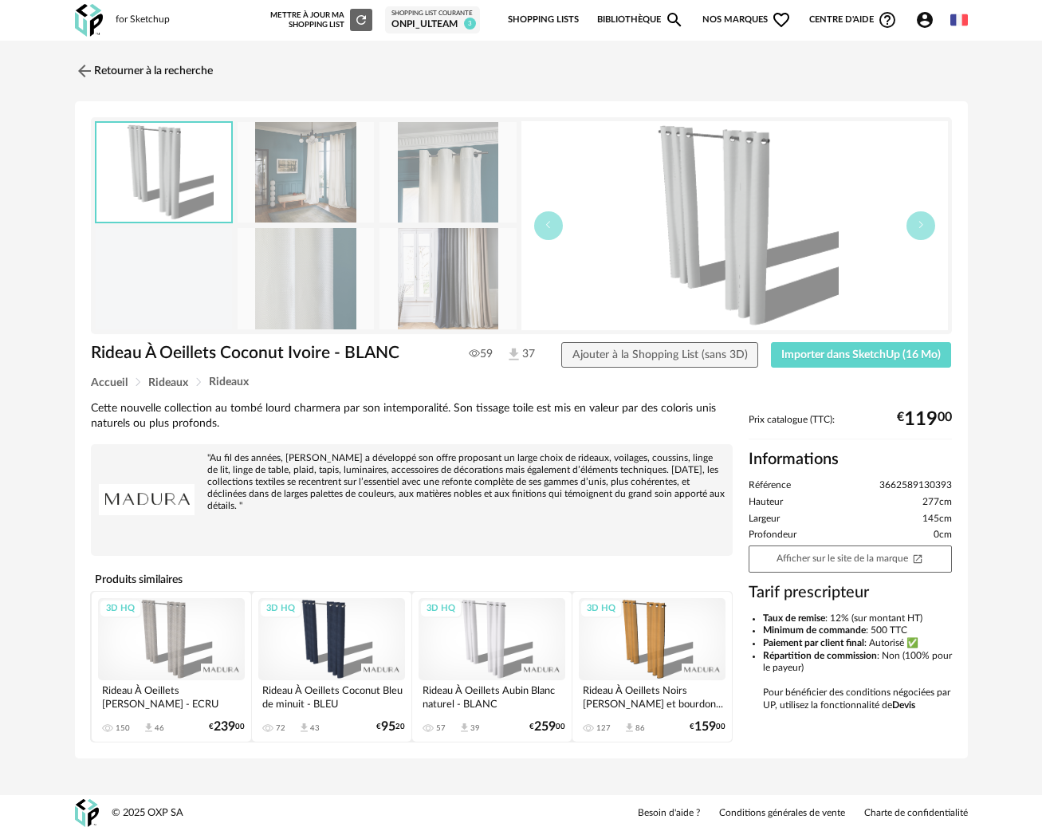
drag, startPoint x: 443, startPoint y: 170, endPoint x: 439, endPoint y: 200, distance: 30.7
click at [443, 170] on img at bounding box center [448, 172] width 137 height 101
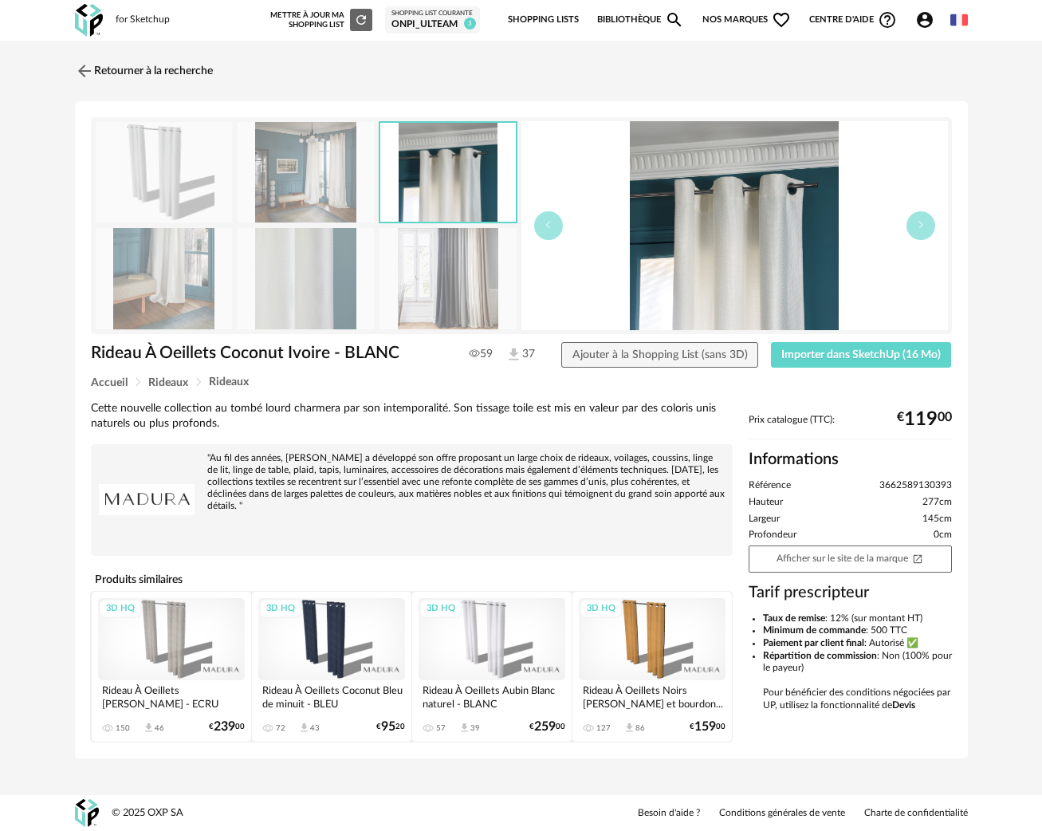
click at [449, 270] on img at bounding box center [448, 278] width 137 height 101
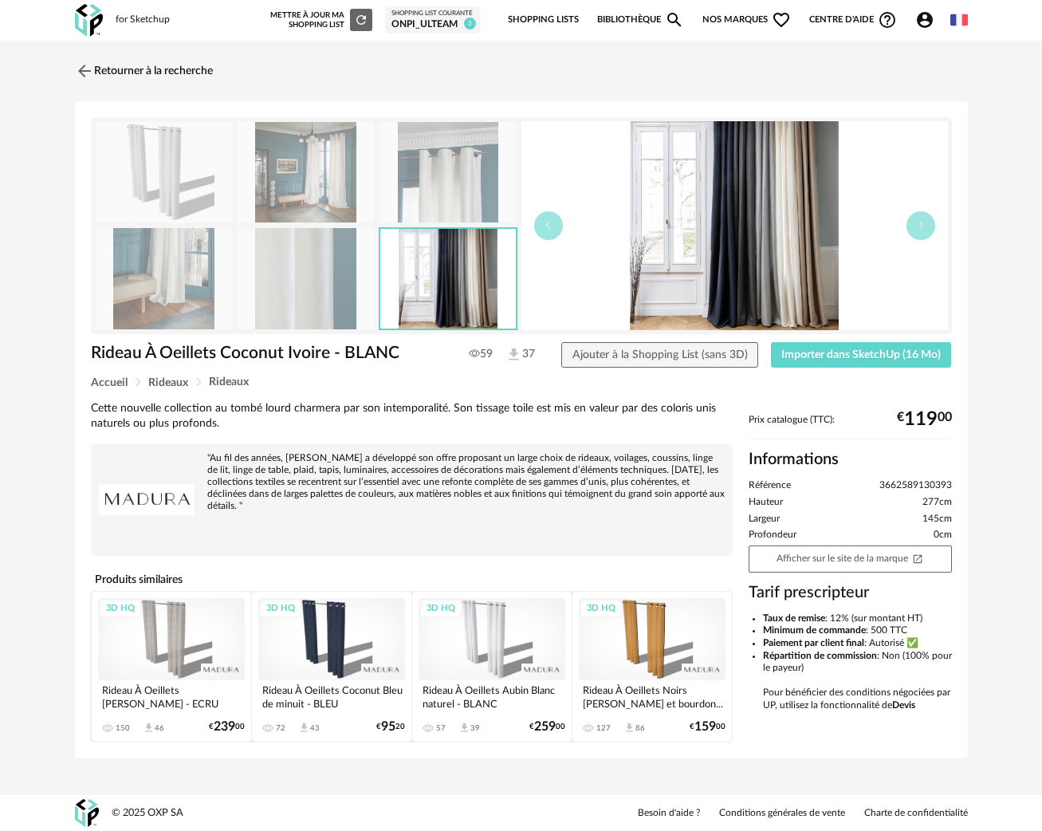
click at [310, 291] on img at bounding box center [306, 278] width 137 height 101
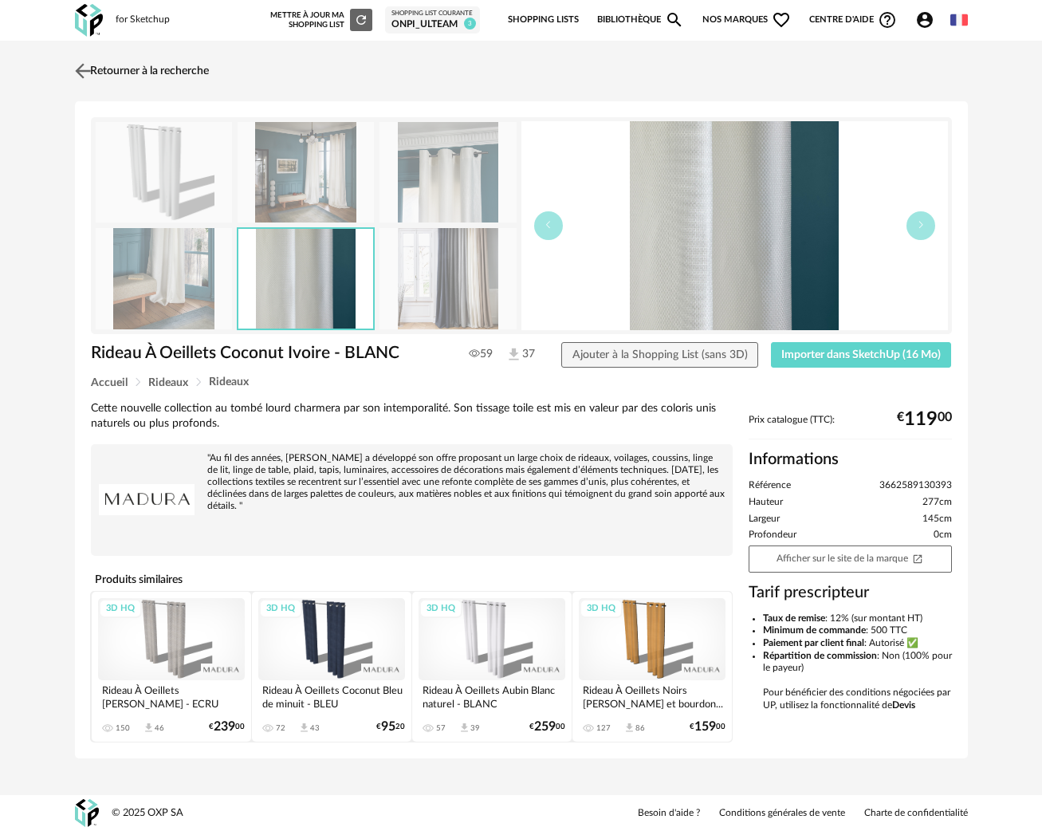
click at [73, 81] on img at bounding box center [82, 70] width 23 height 23
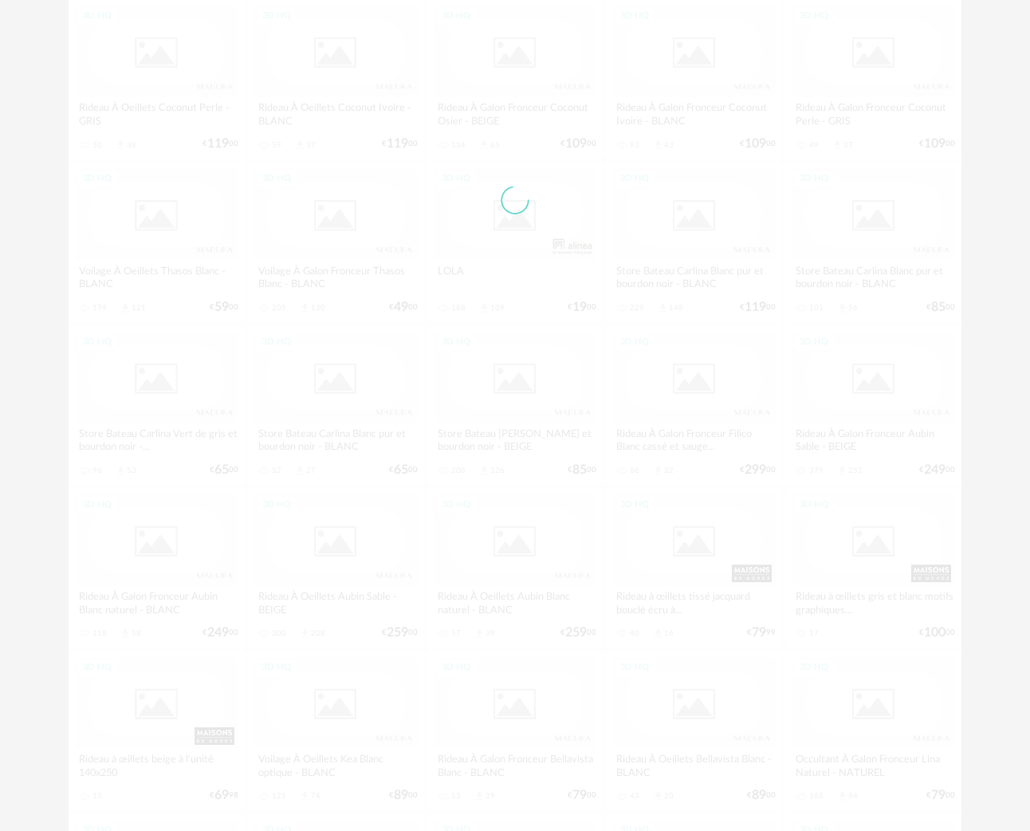
click at [79, 73] on div at bounding box center [515, 200] width 893 height 2140
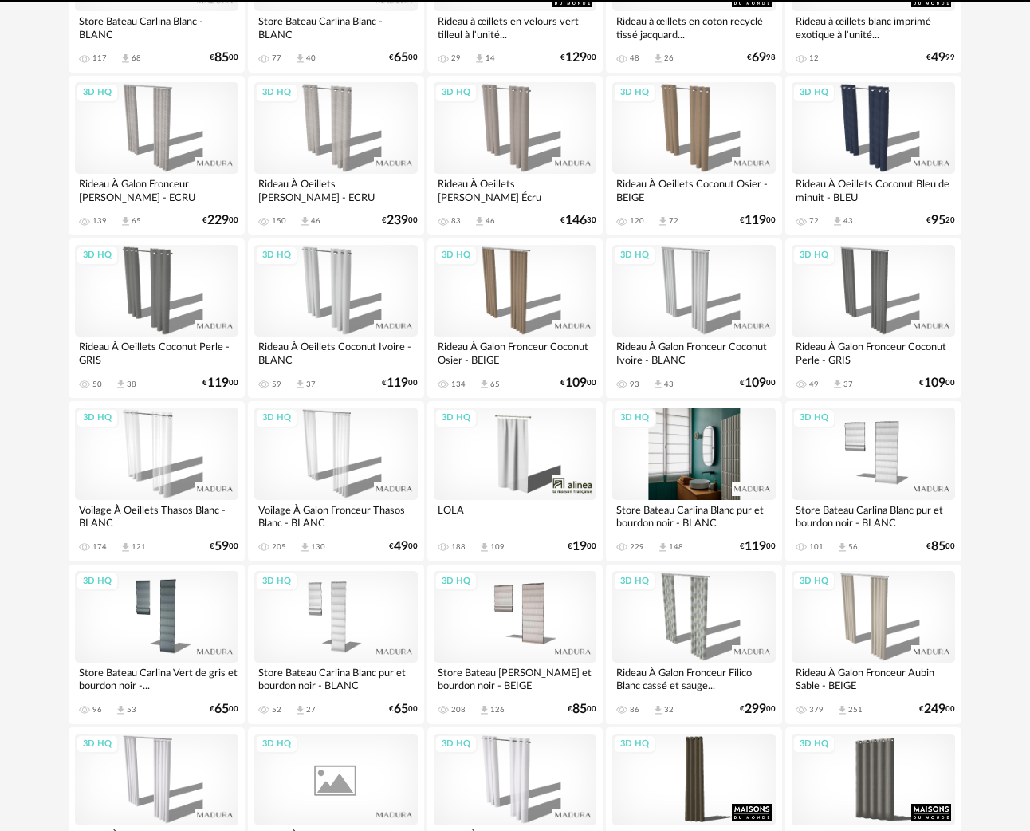
scroll to position [869, 0]
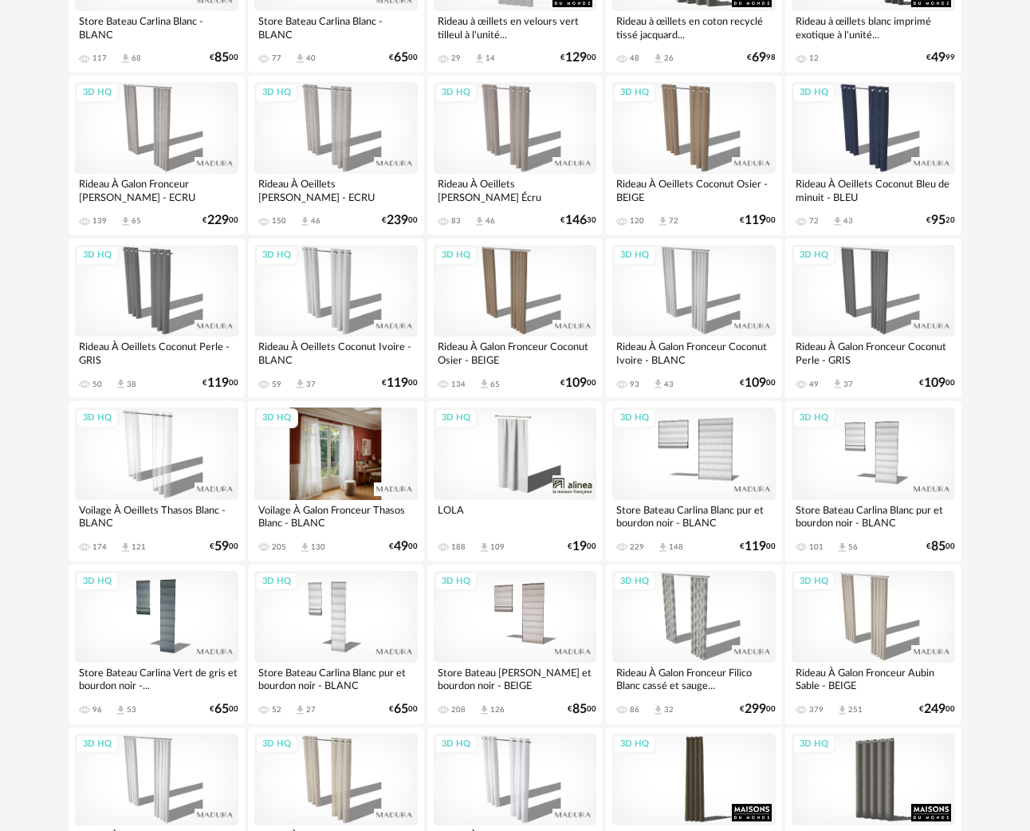
click at [315, 450] on div "3D HQ" at bounding box center [335, 454] width 163 height 92
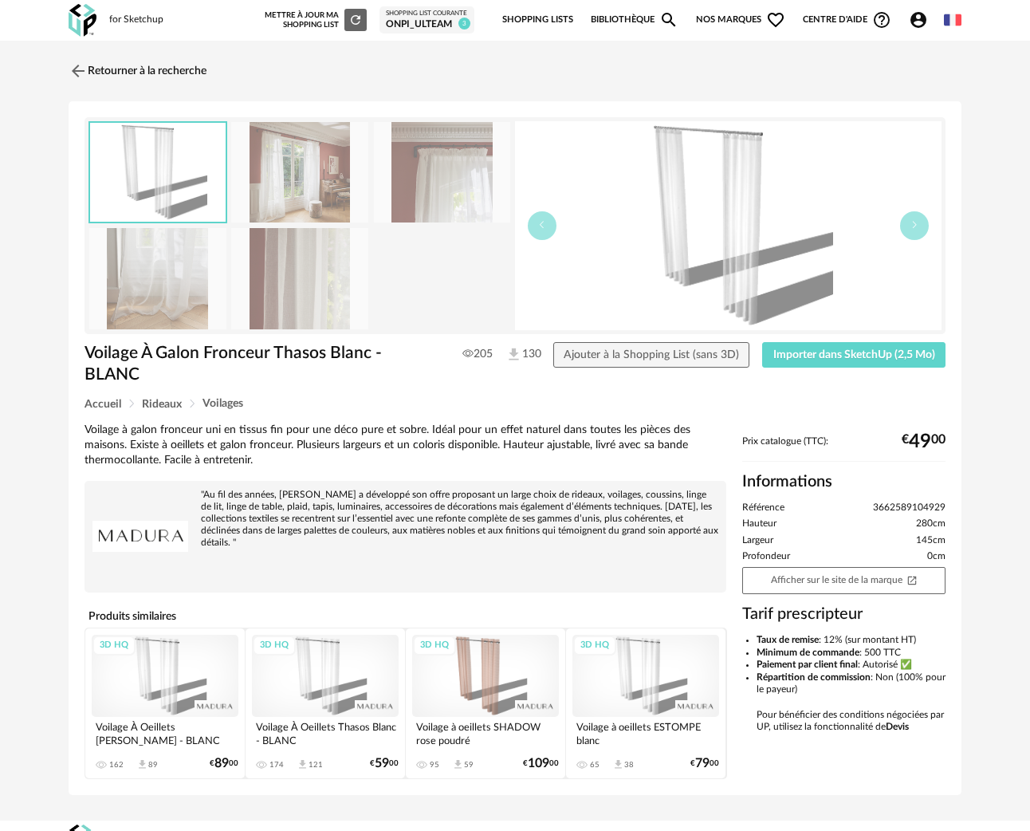
click at [300, 285] on img at bounding box center [299, 278] width 137 height 101
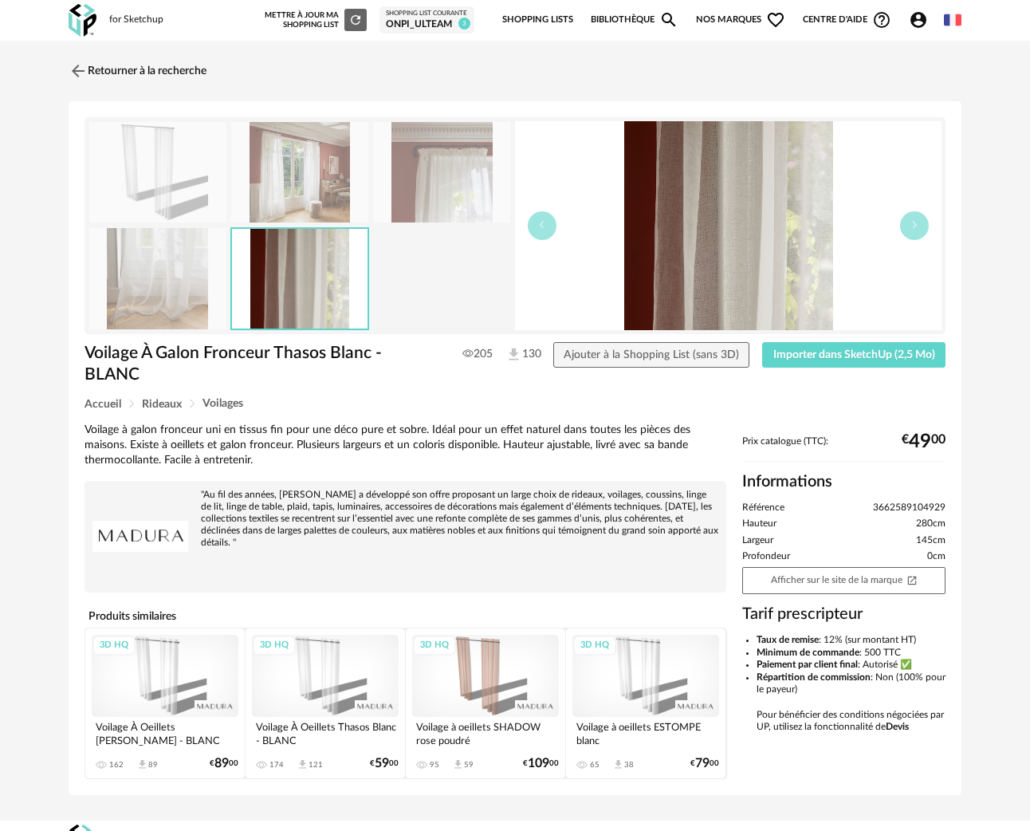
click at [431, 174] on img at bounding box center [442, 172] width 137 height 101
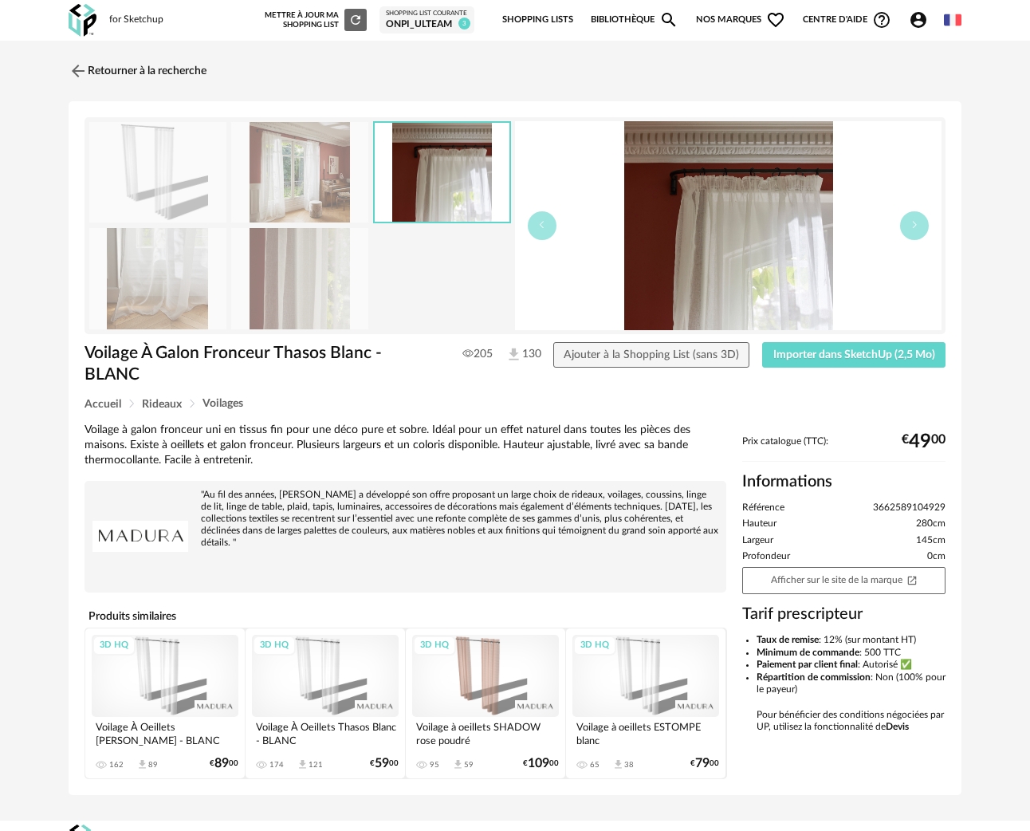
click at [301, 169] on img at bounding box center [299, 172] width 137 height 101
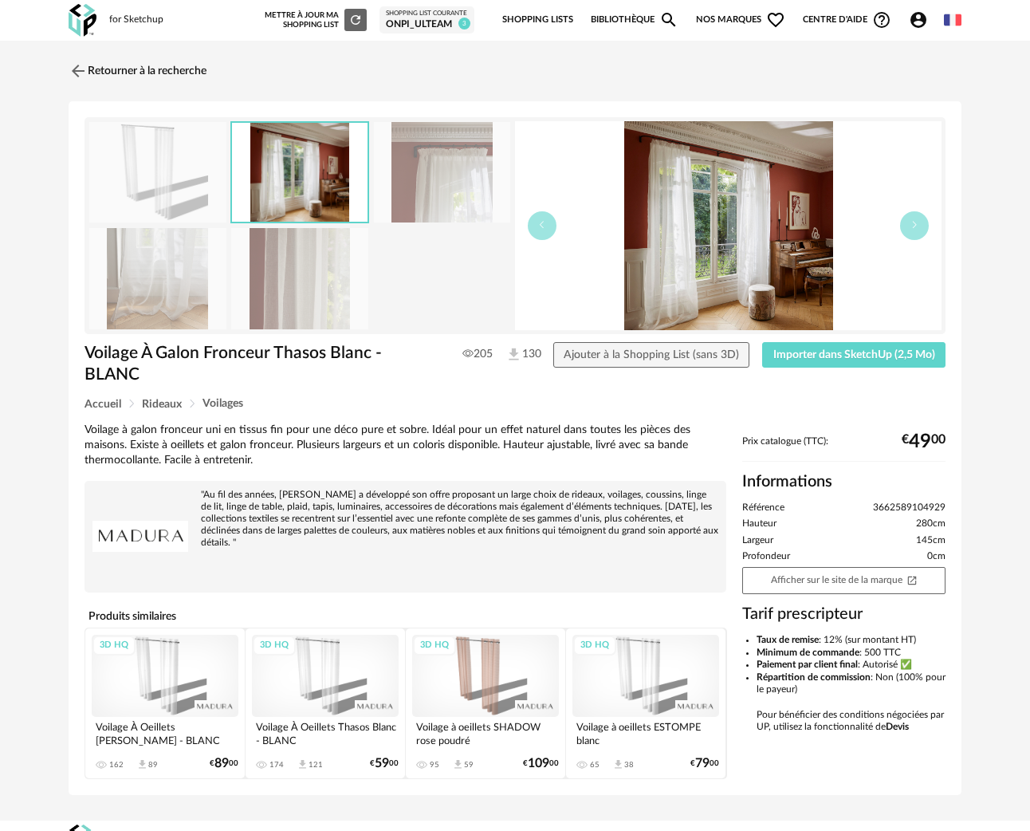
click at [115, 195] on img at bounding box center [157, 172] width 137 height 101
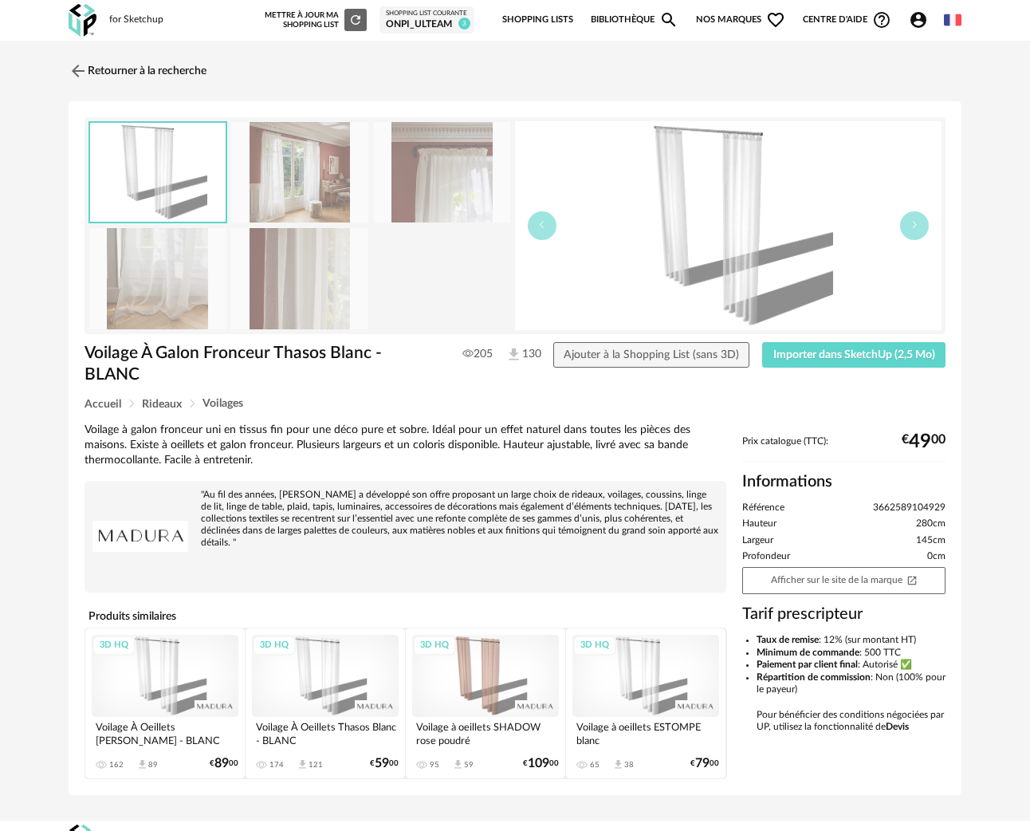
scroll to position [25, 0]
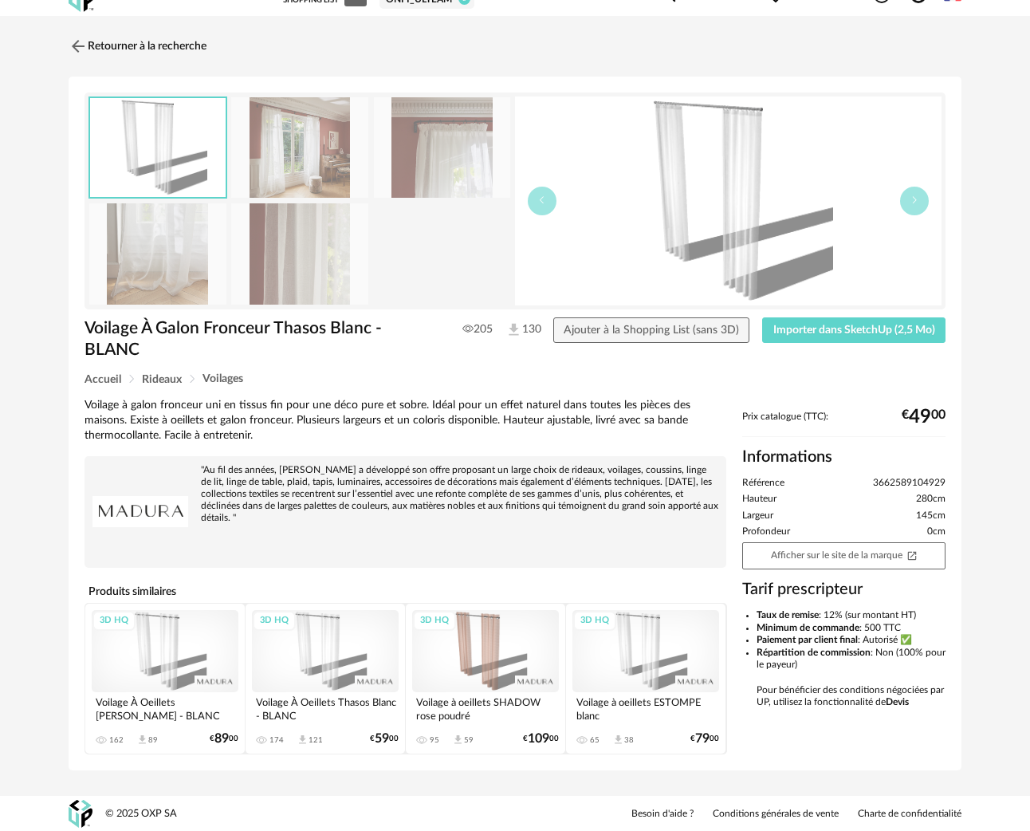
click at [470, 632] on div "3D HQ" at bounding box center [485, 651] width 147 height 83
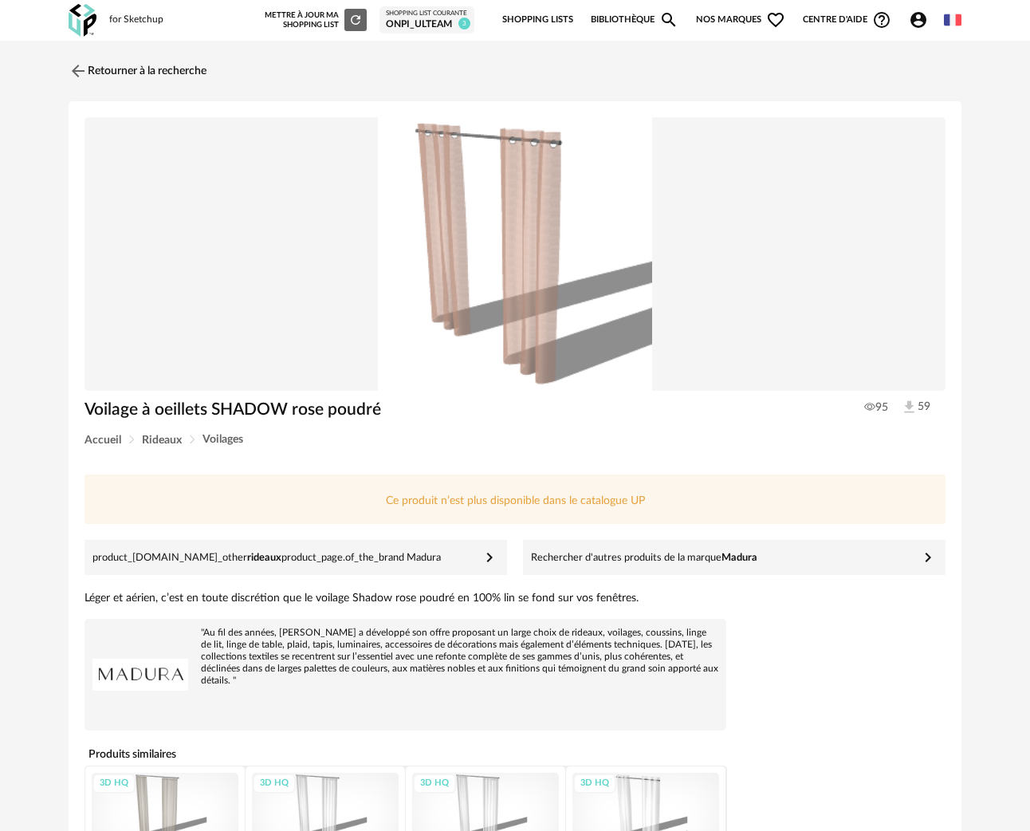
scroll to position [163, 0]
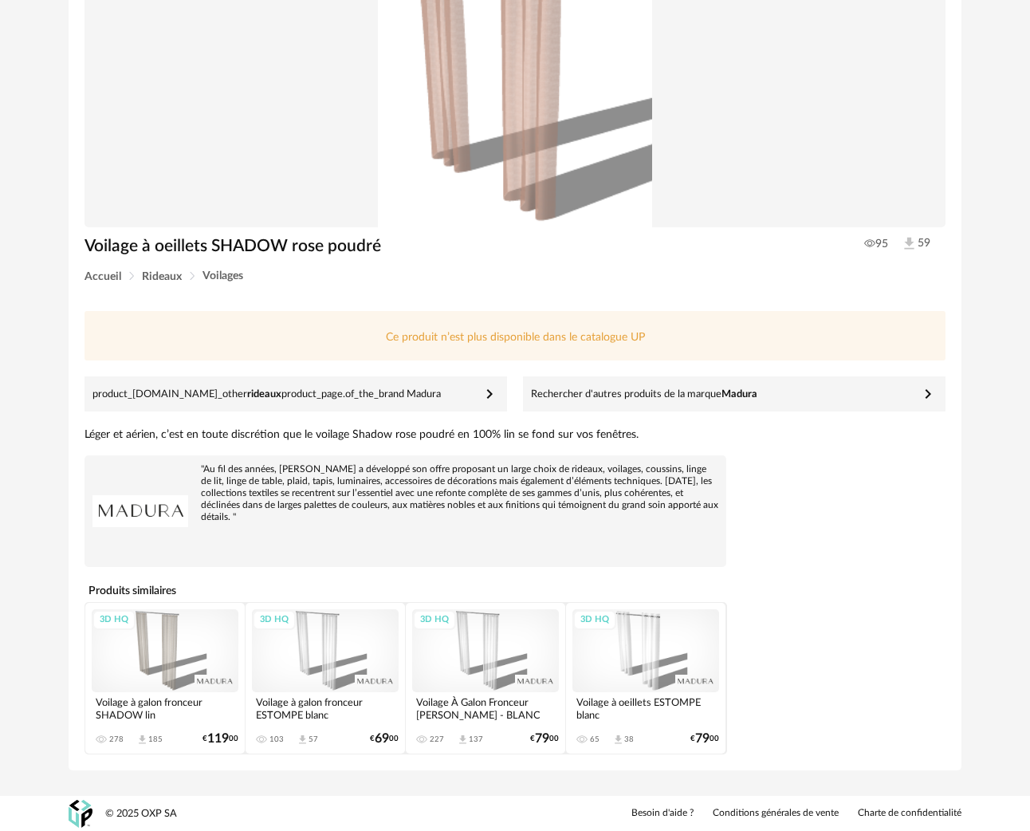
click at [138, 640] on div "3D HQ" at bounding box center [165, 650] width 147 height 83
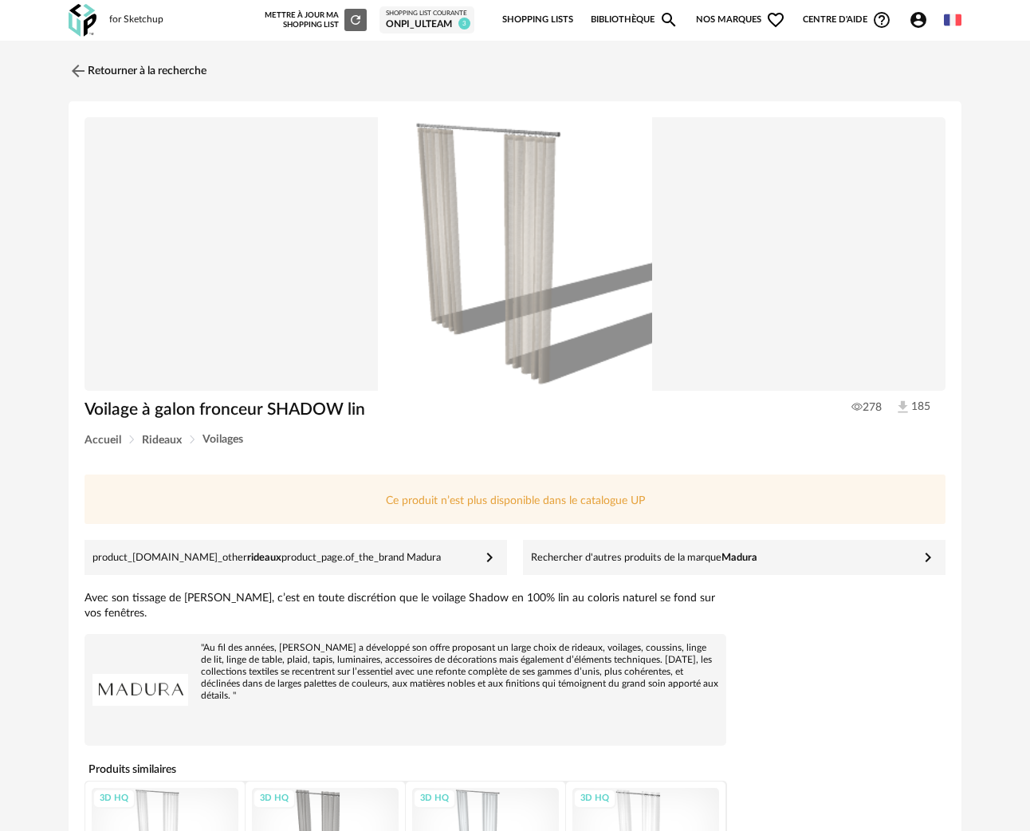
scroll to position [163, 0]
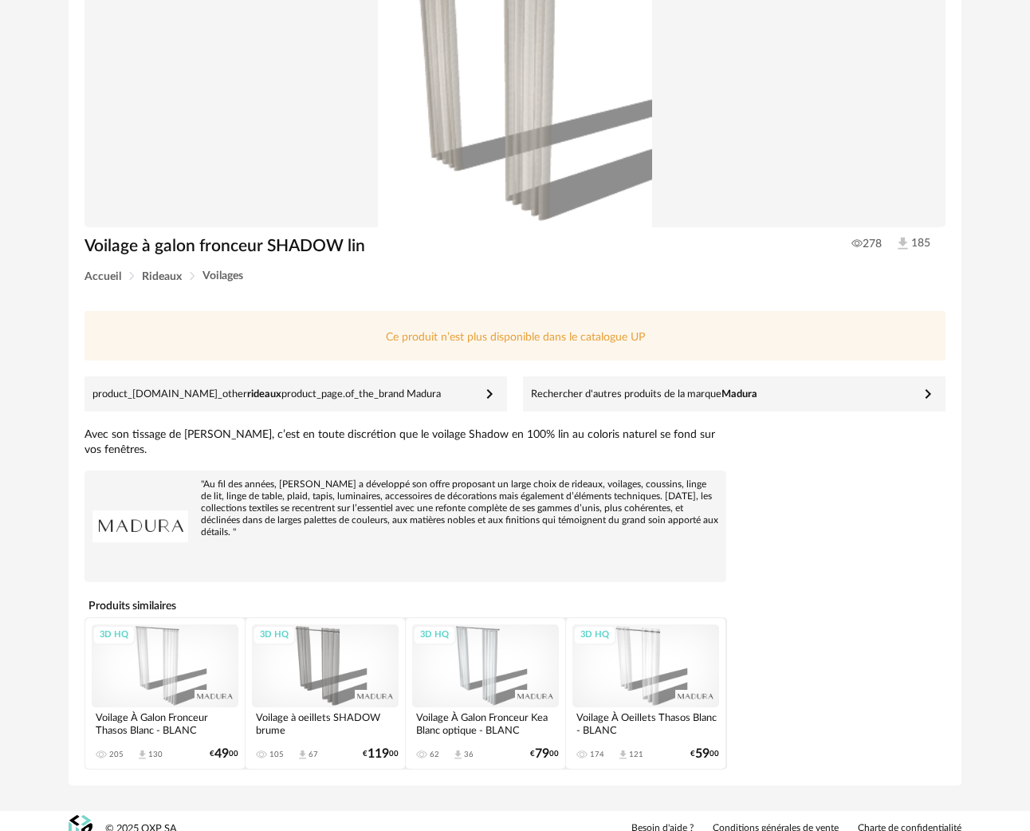
click at [179, 645] on div "3D HQ" at bounding box center [165, 665] width 147 height 83
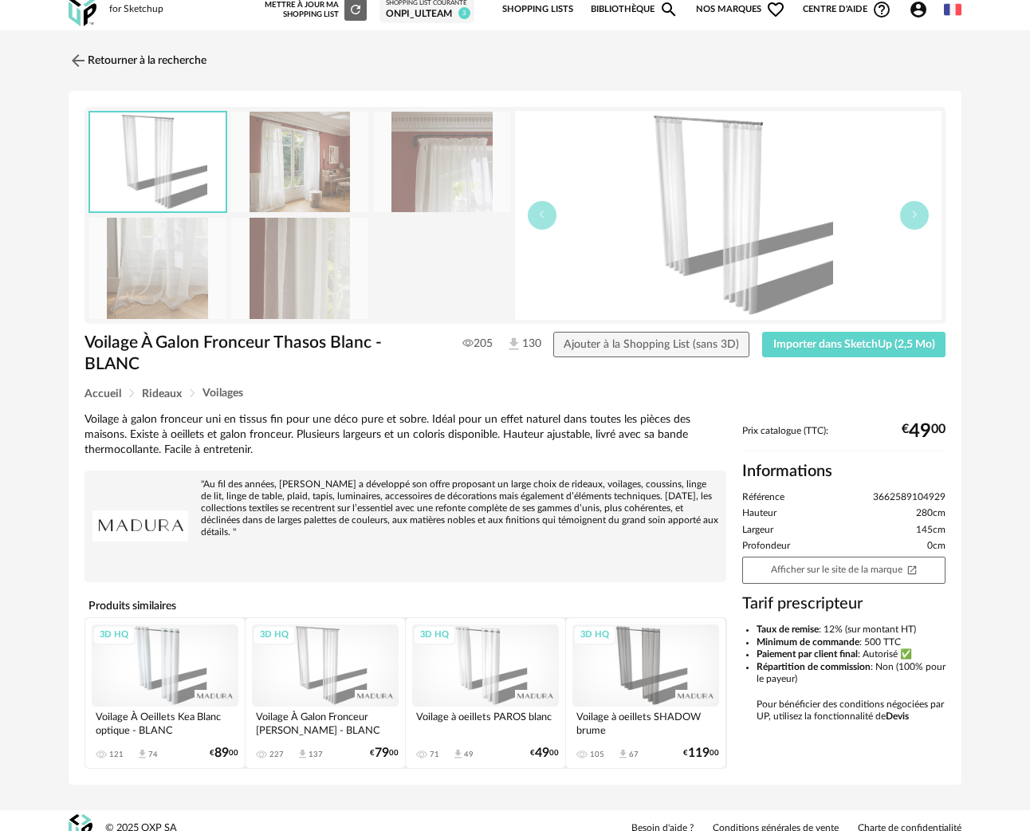
scroll to position [21, 0]
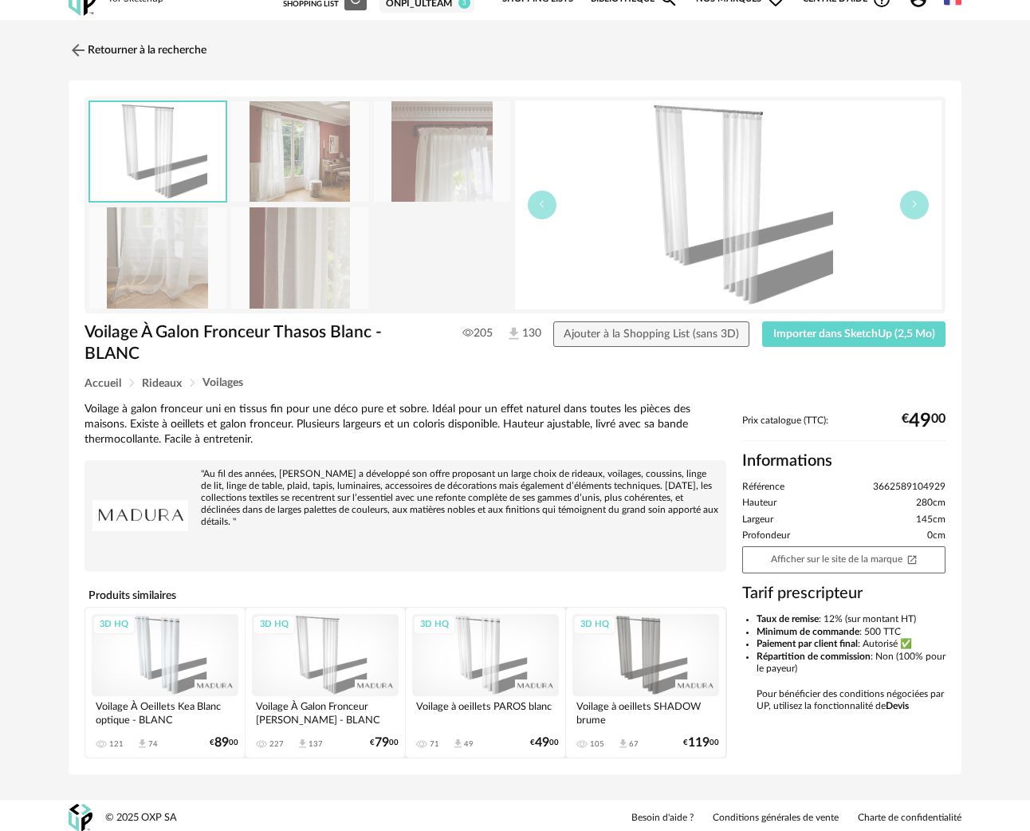
click at [646, 649] on div "3D HQ" at bounding box center [646, 655] width 147 height 83
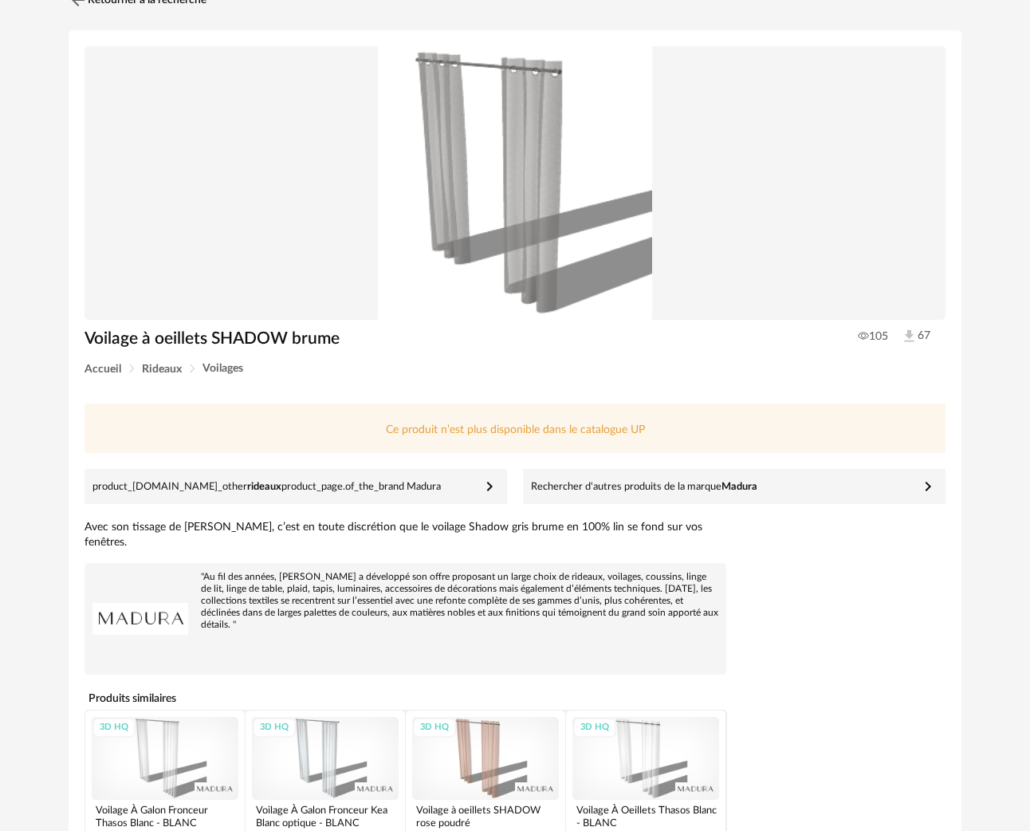
scroll to position [163, 0]
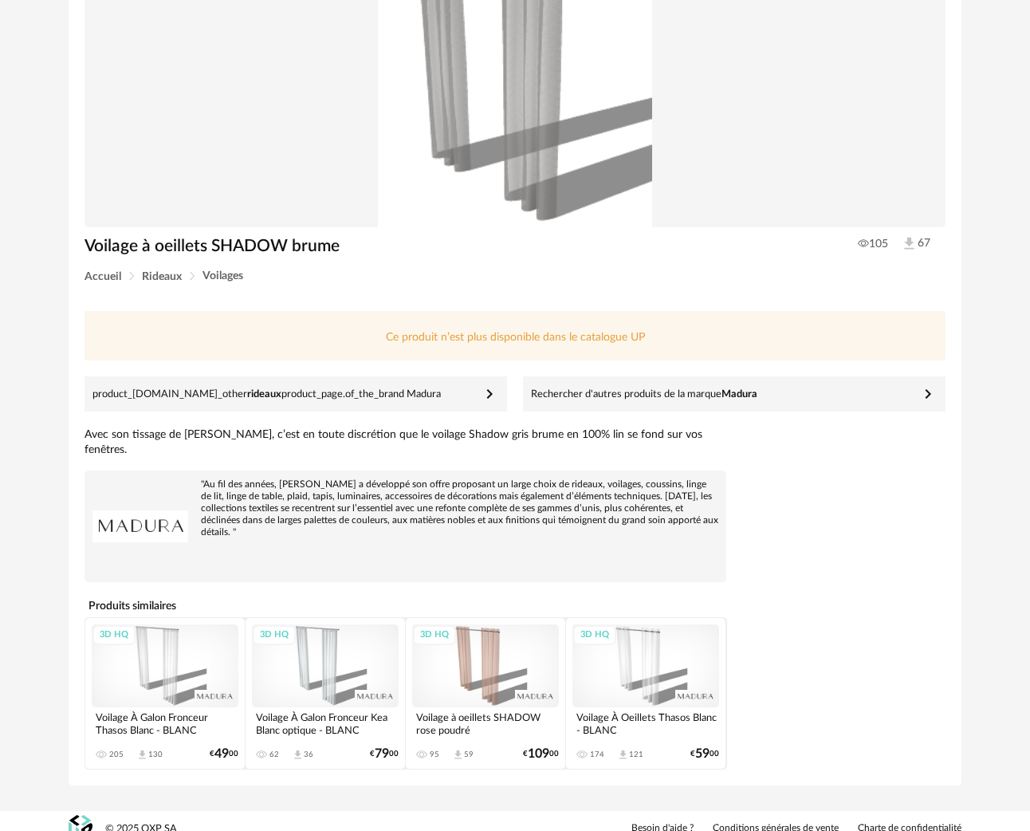
click at [502, 658] on div "3D HQ" at bounding box center [485, 665] width 147 height 83
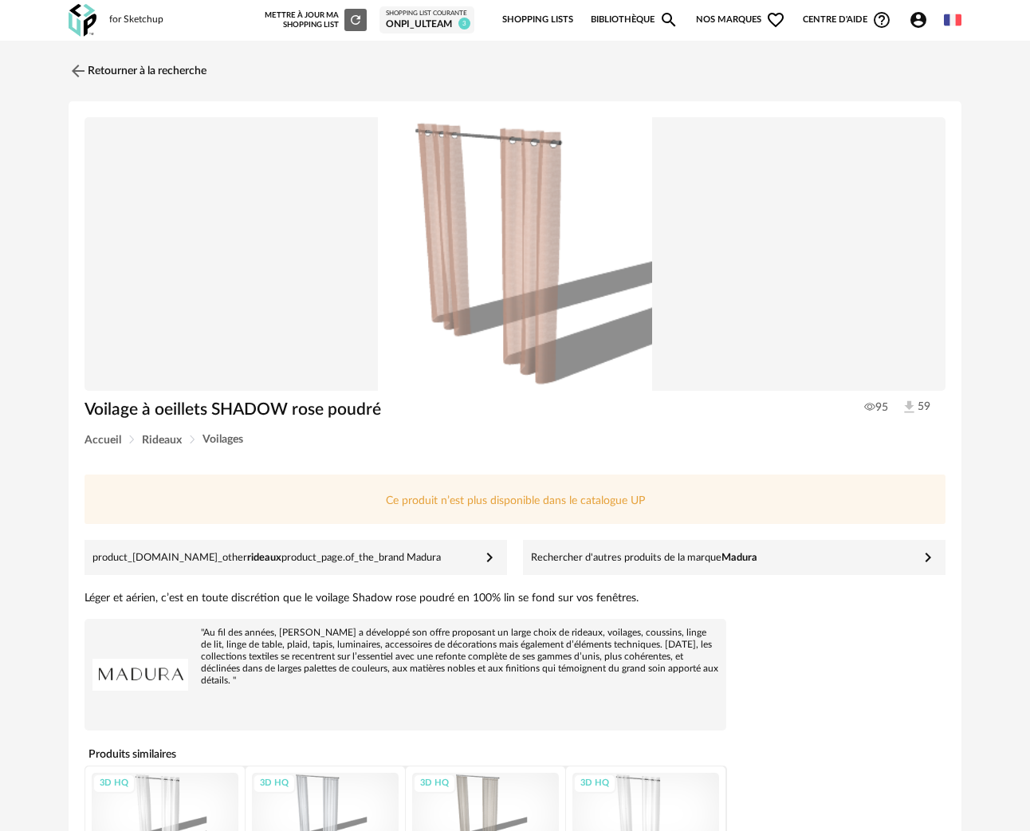
scroll to position [163, 0]
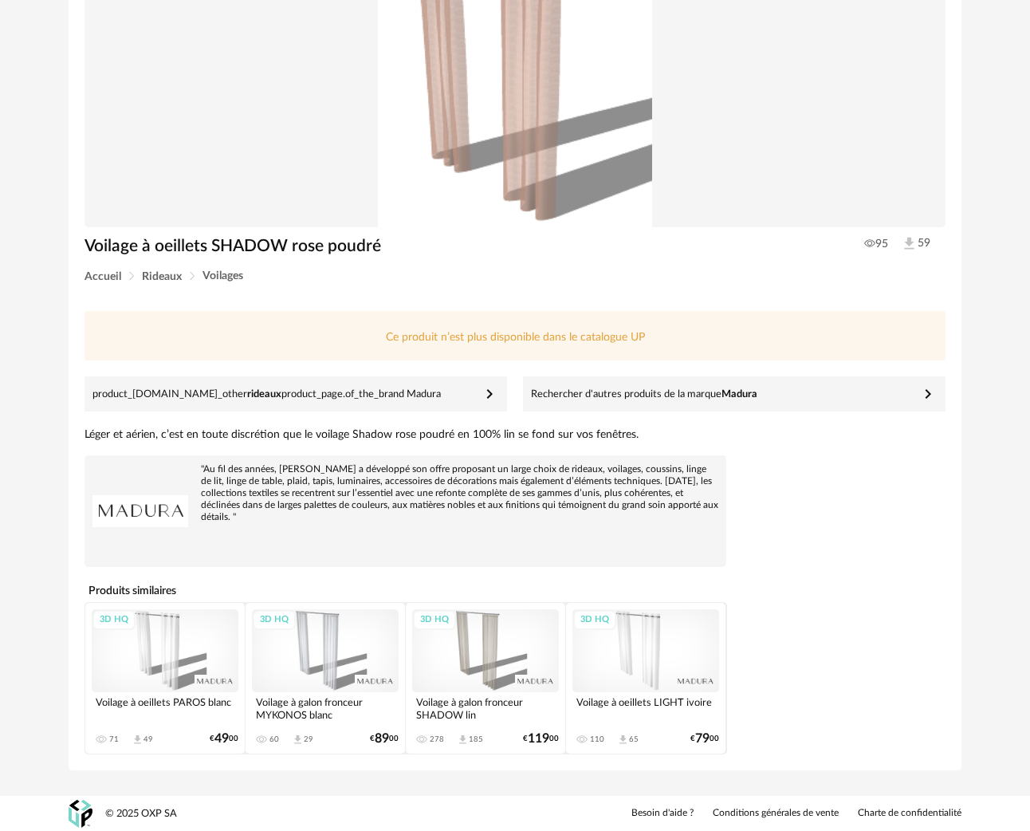
click at [140, 664] on div "3D HQ" at bounding box center [165, 650] width 147 height 83
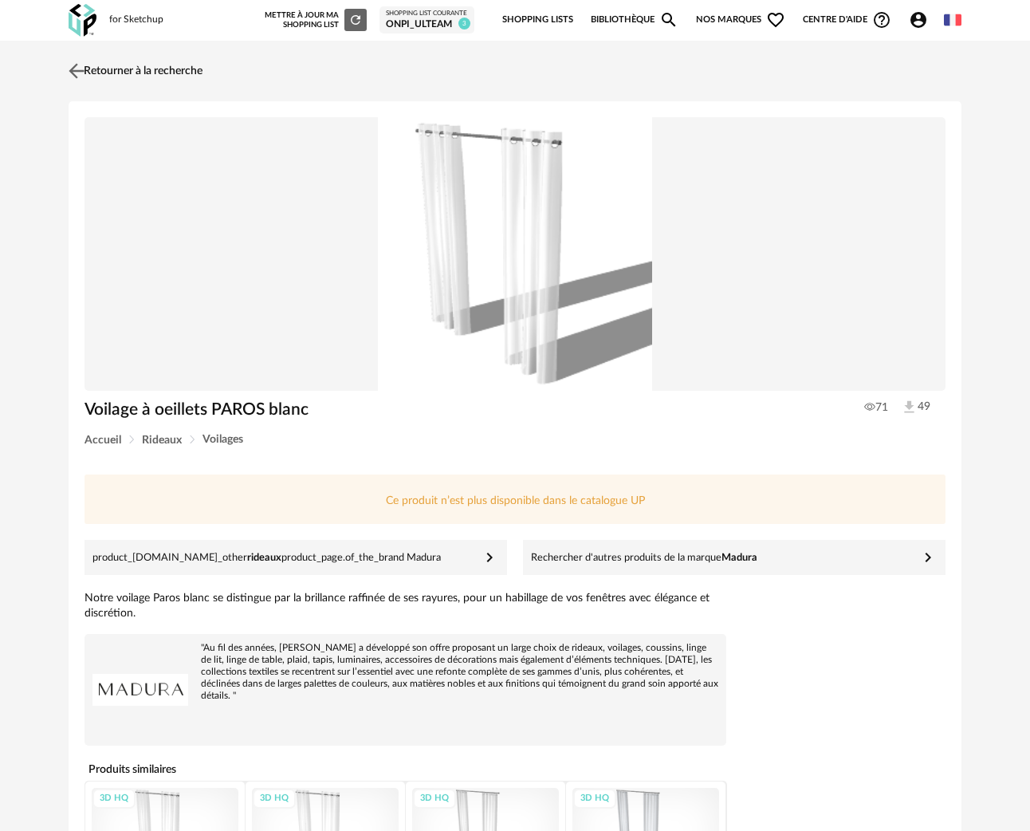
click at [88, 65] on link "Retourner à la recherche" at bounding box center [134, 70] width 138 height 35
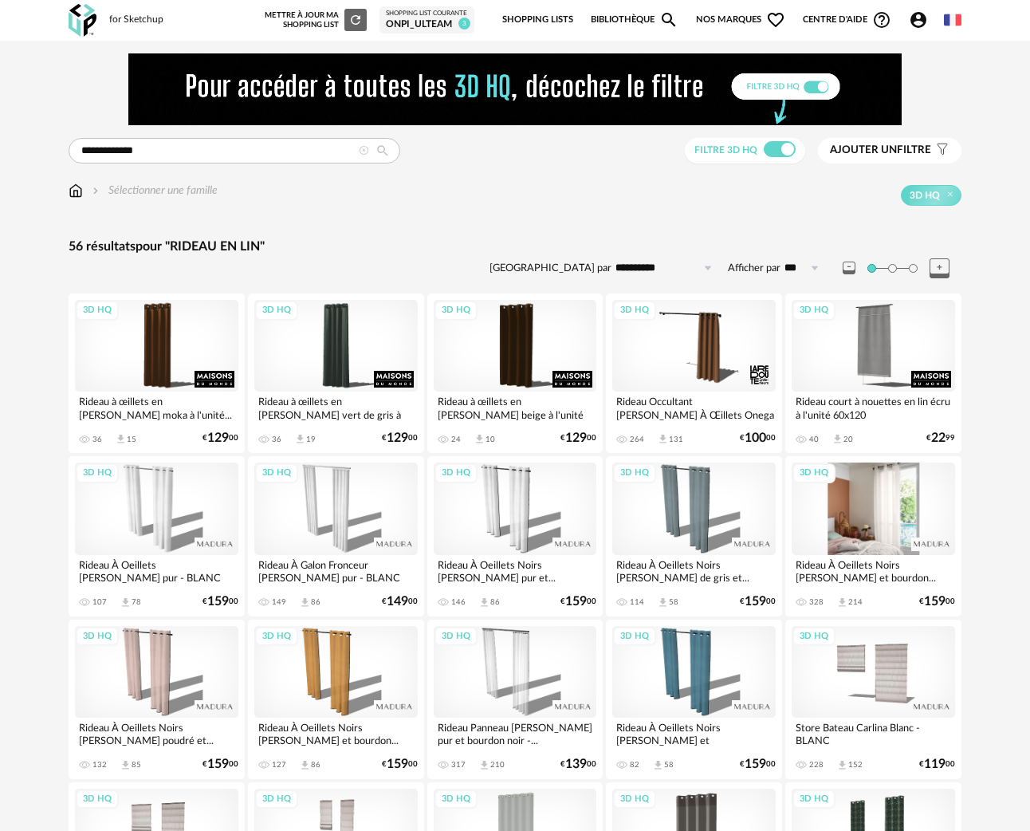
click at [909, 494] on div "3D HQ" at bounding box center [873, 509] width 163 height 92
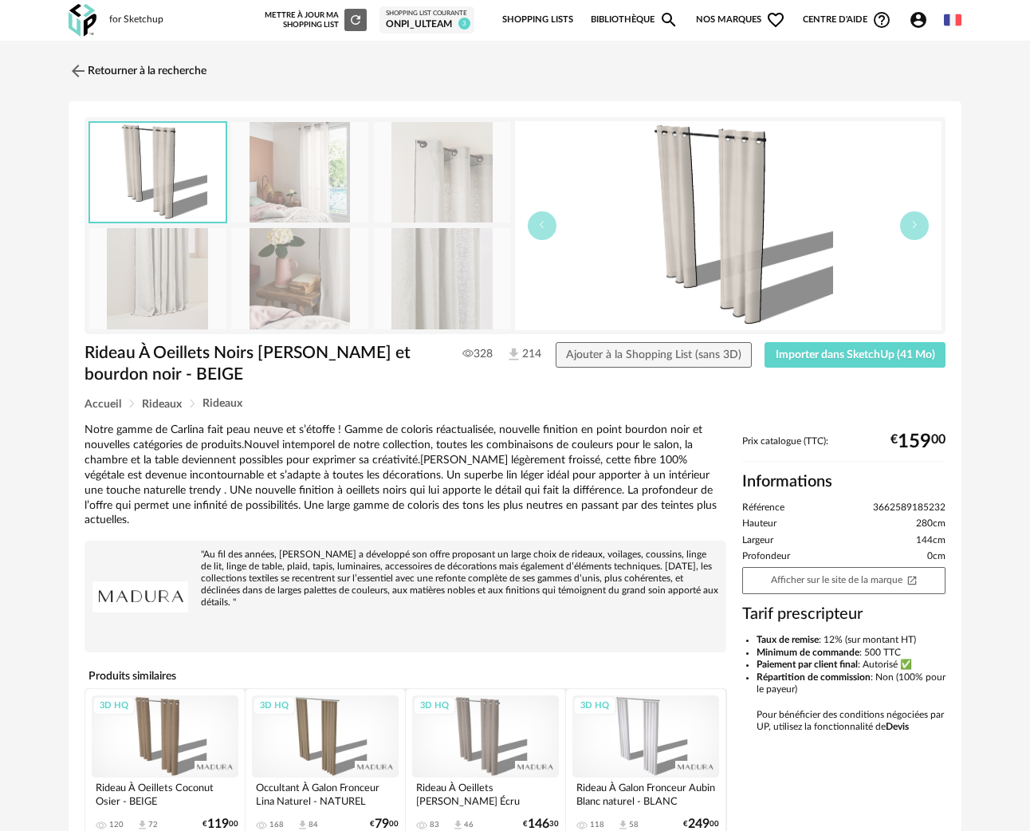
click at [460, 285] on img at bounding box center [442, 278] width 137 height 101
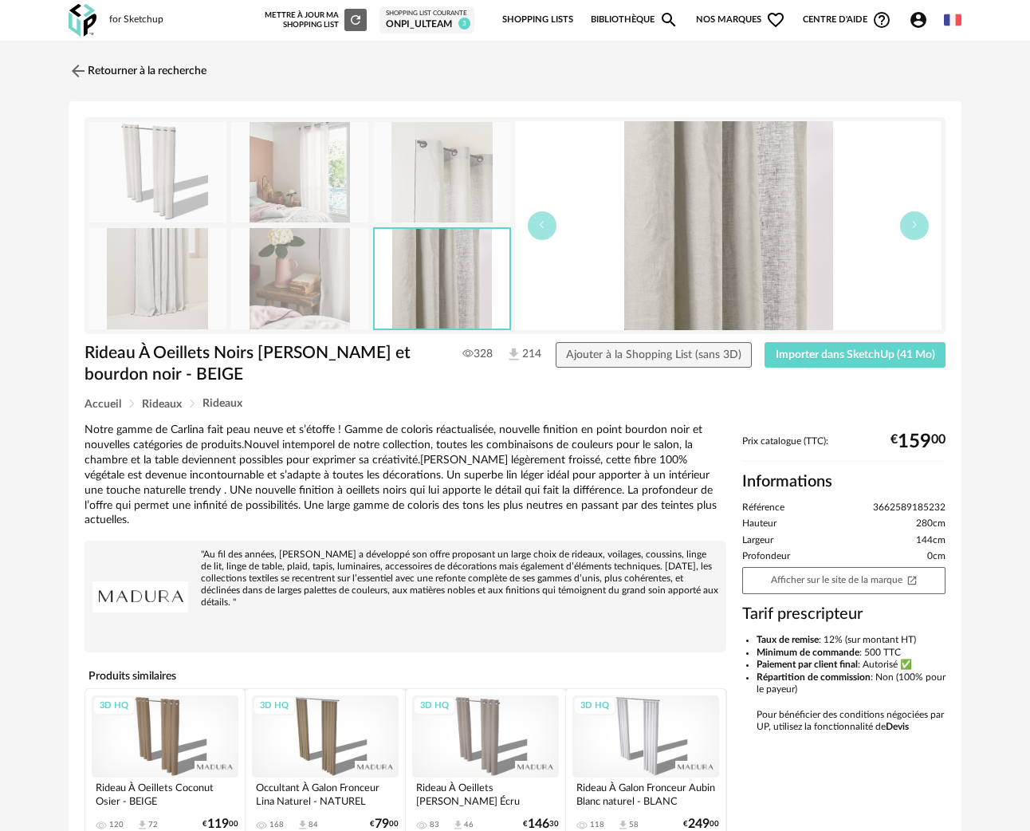
click at [308, 276] on img at bounding box center [299, 278] width 137 height 101
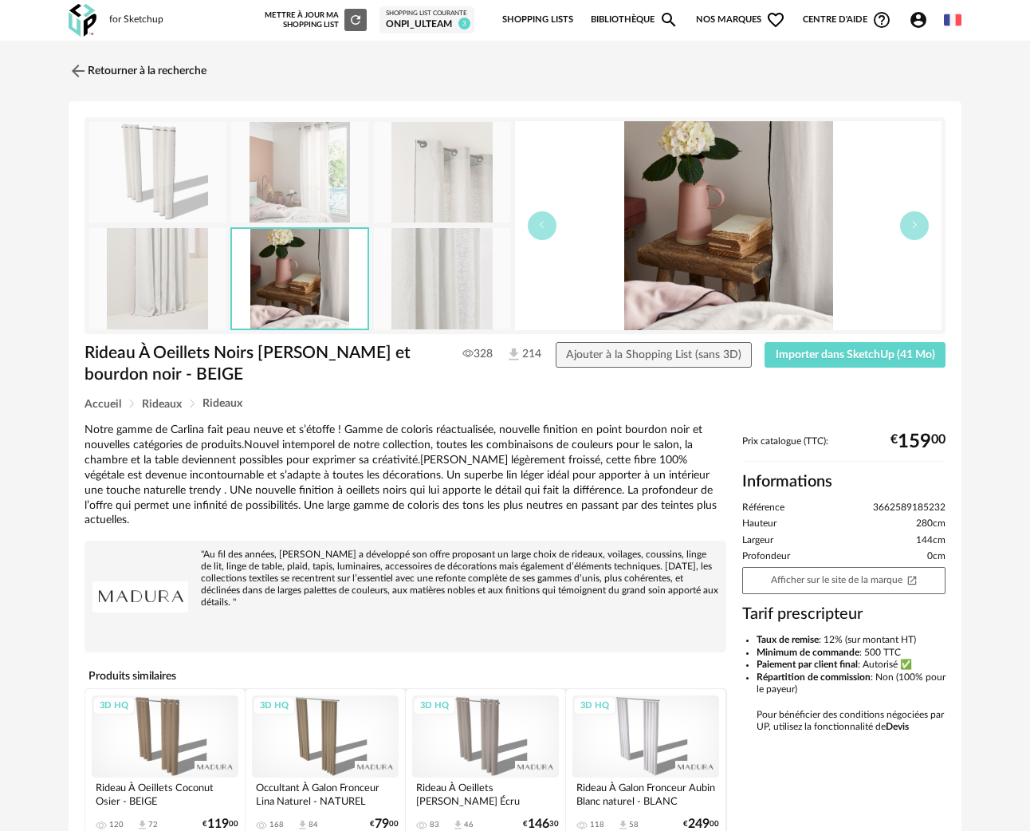
click at [169, 262] on img at bounding box center [157, 278] width 137 height 101
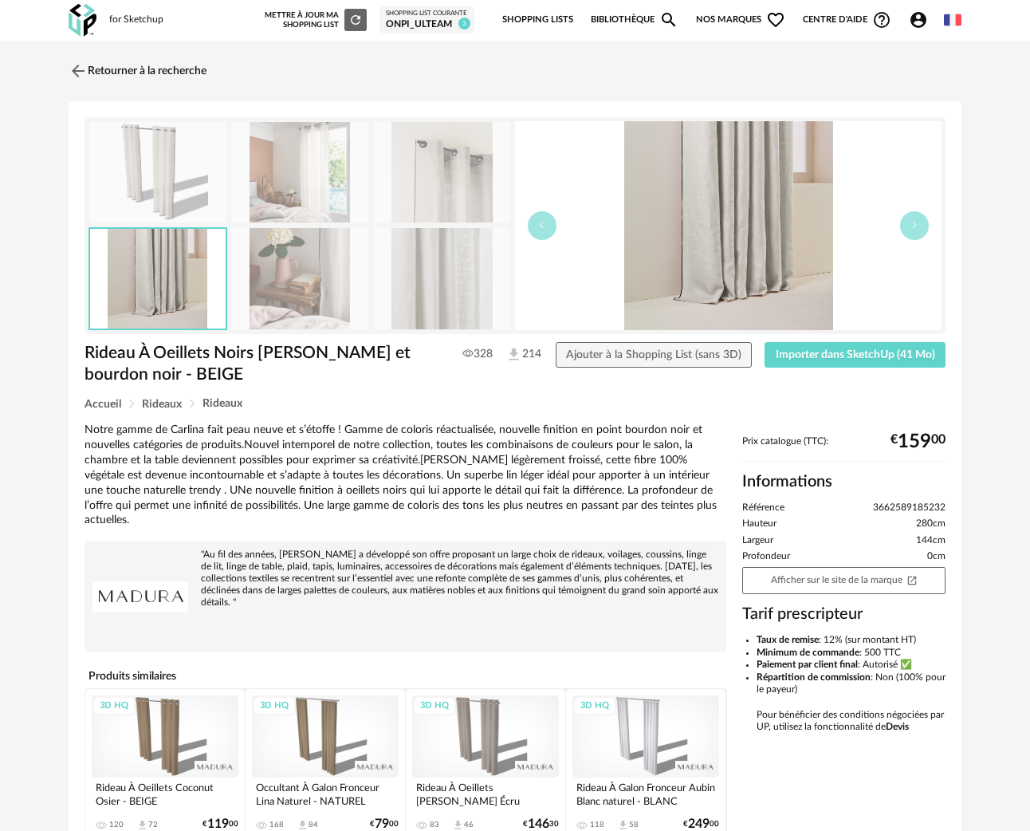
click at [140, 185] on img at bounding box center [157, 172] width 137 height 101
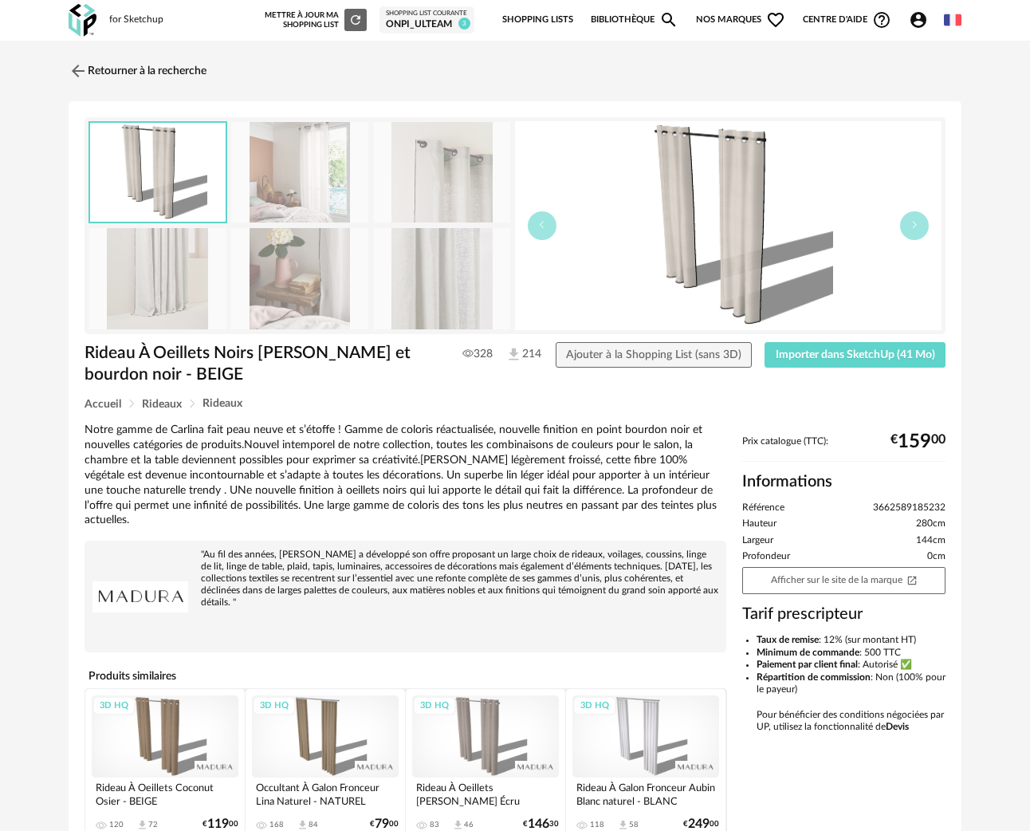
click at [173, 278] on img at bounding box center [157, 278] width 137 height 101
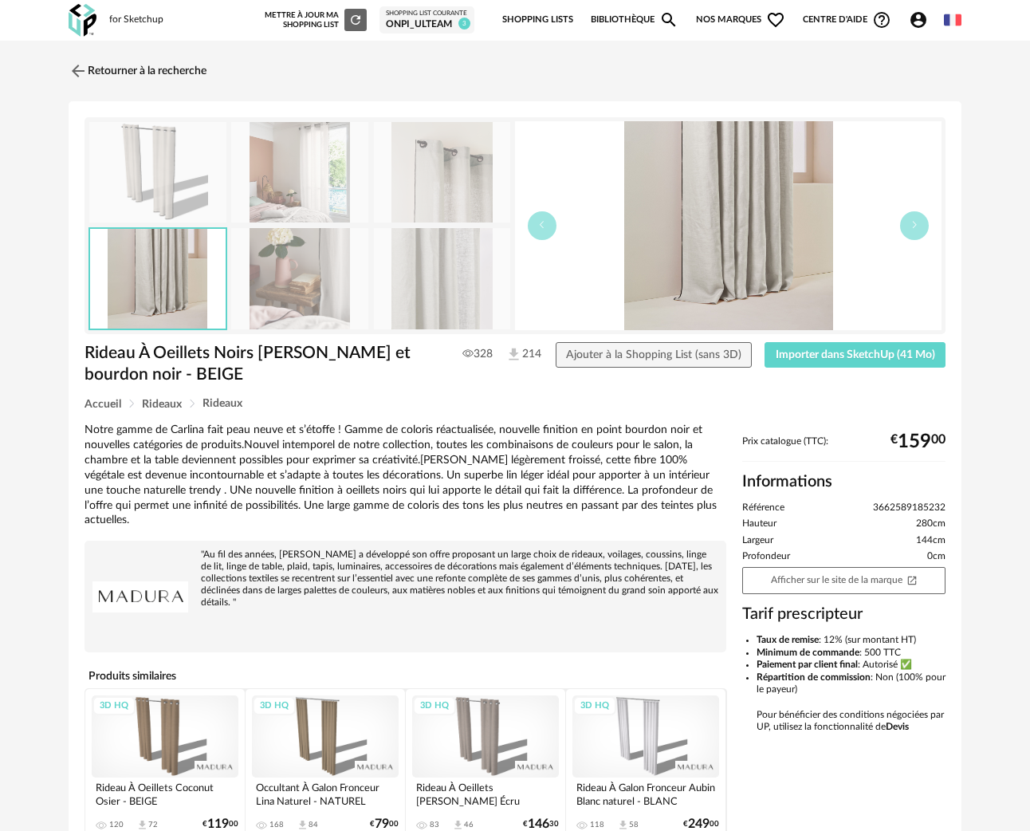
click at [178, 163] on img at bounding box center [157, 172] width 137 height 101
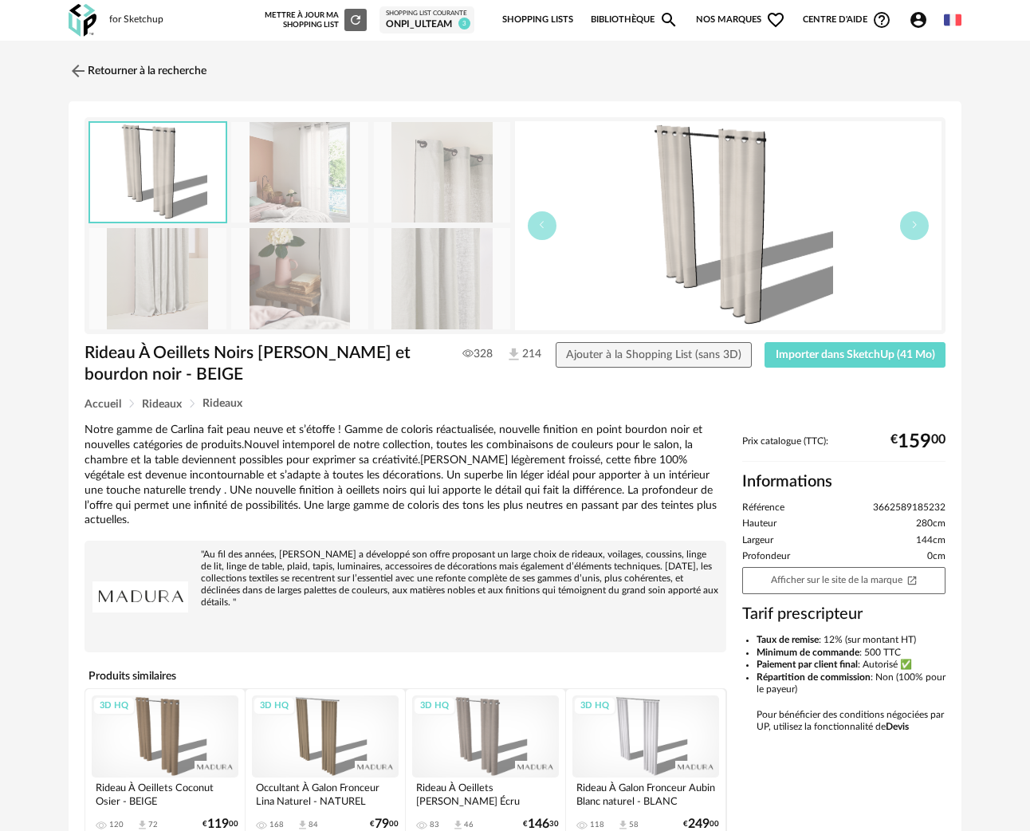
click at [424, 171] on img at bounding box center [442, 172] width 137 height 101
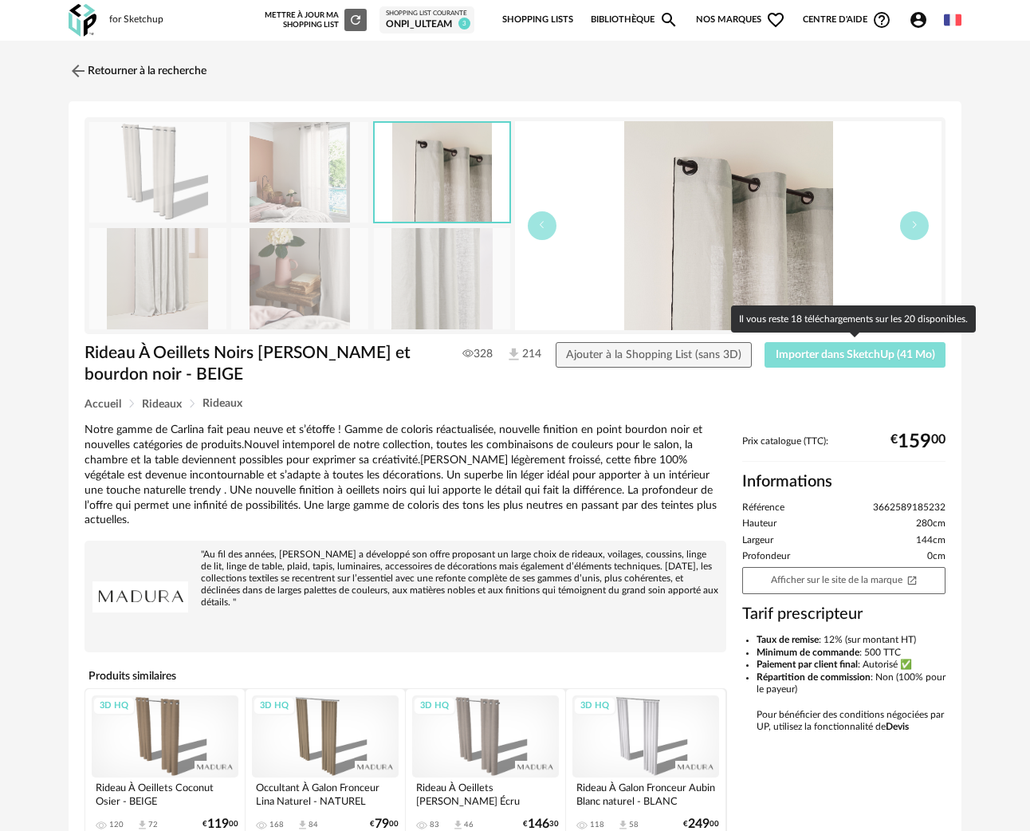
click at [868, 351] on span "Importer dans SketchUp (41 Mo)" at bounding box center [856, 354] width 160 height 11
